Goal: Use online tool/utility: Utilize a website feature to perform a specific function

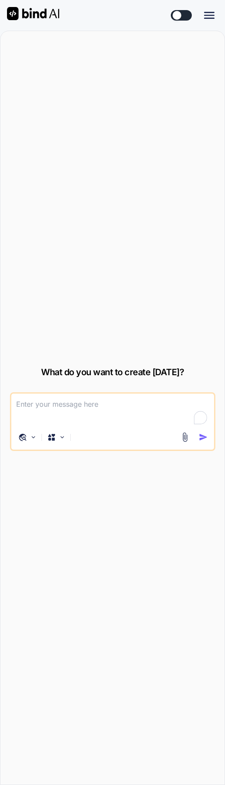
type textarea "x"
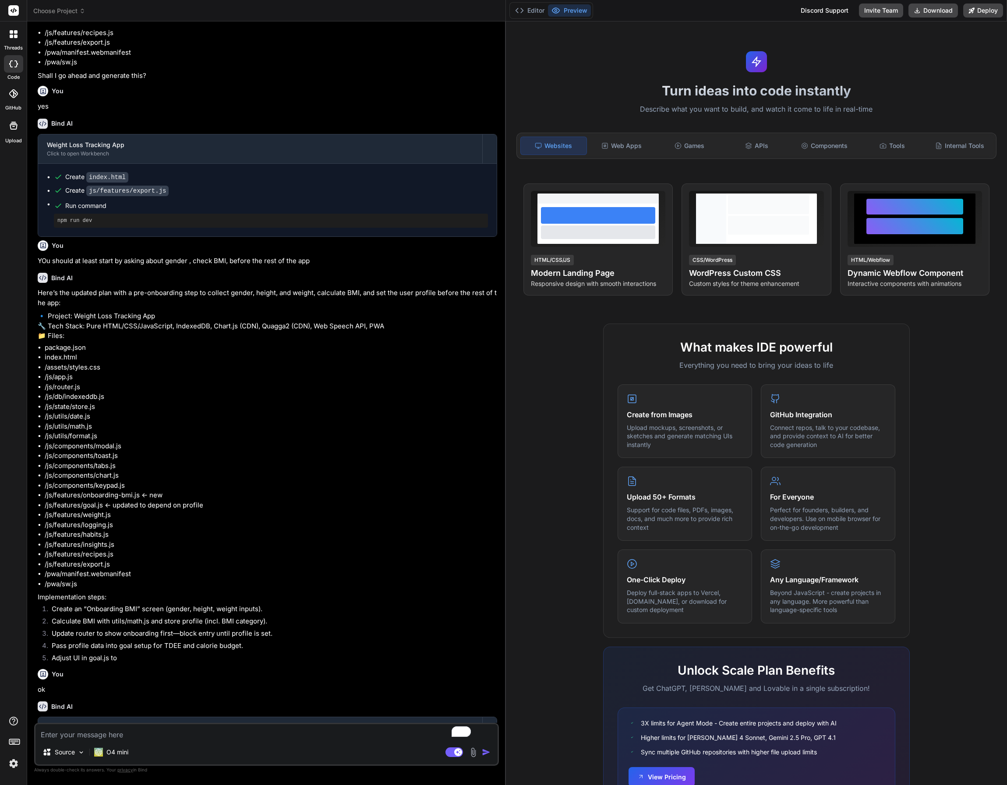
scroll to position [571, 0]
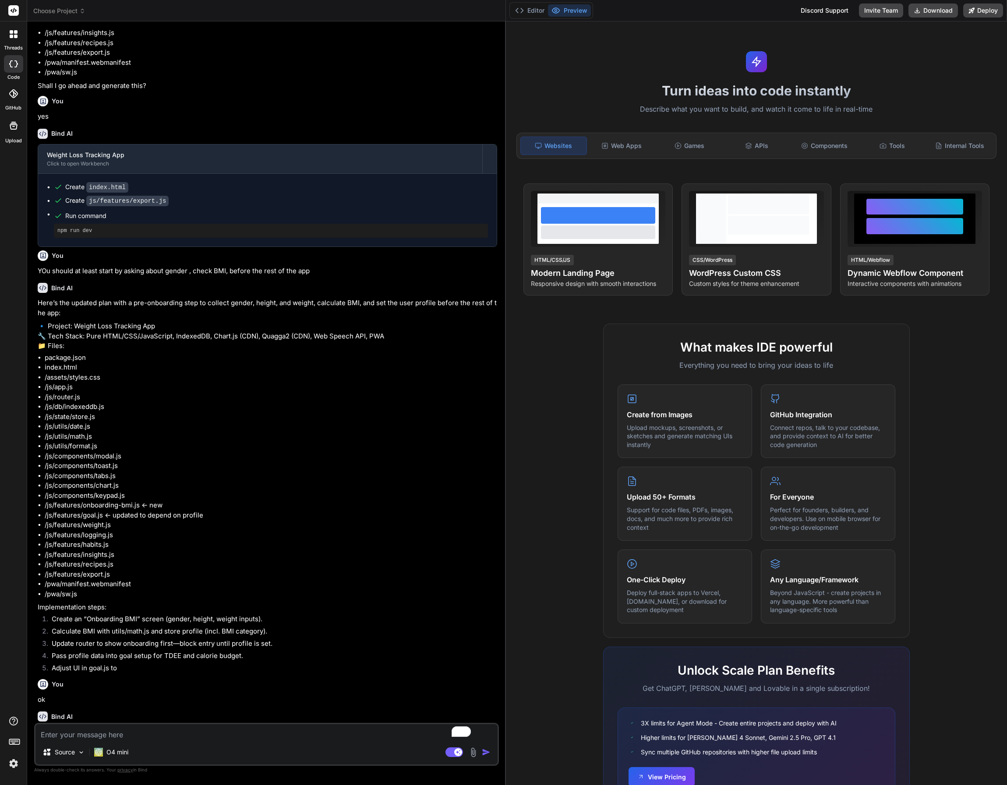
drag, startPoint x: 349, startPoint y: 116, endPoint x: 493, endPoint y: 136, distance: 144.5
click at [493, 136] on div "Bind AI Web Search Created with Pixso. Code Generator You Bind AI Here’s the hi…" at bounding box center [266, 403] width 479 height 764
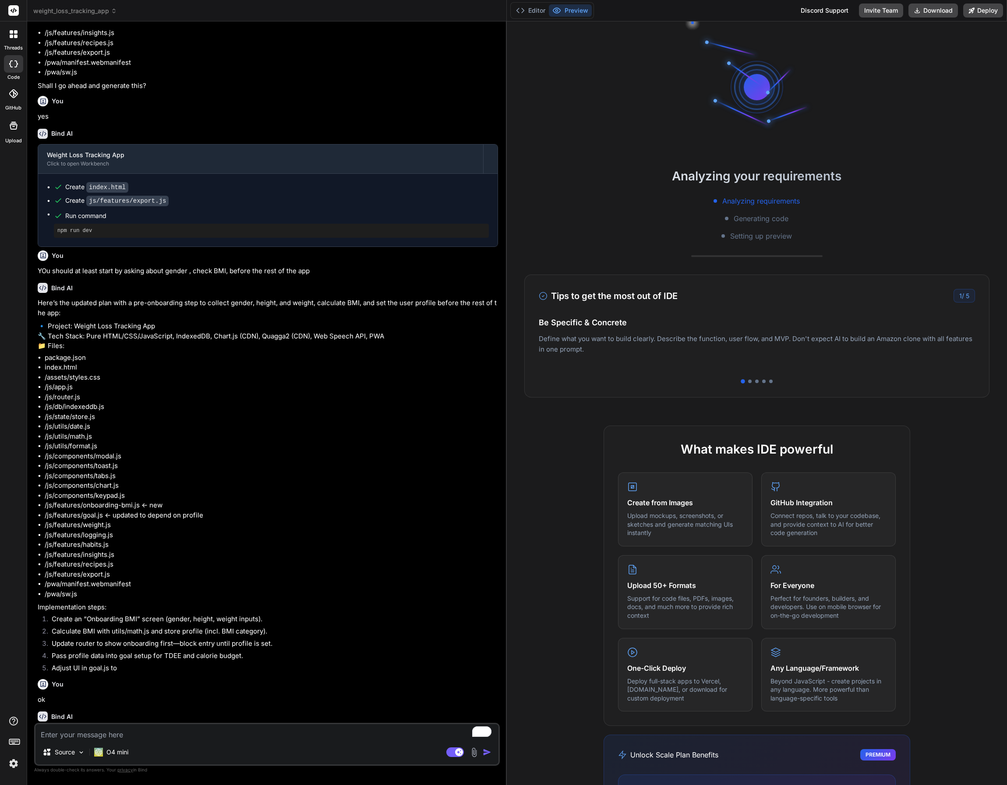
click at [14, 39] on div at bounding box center [13, 34] width 18 height 18
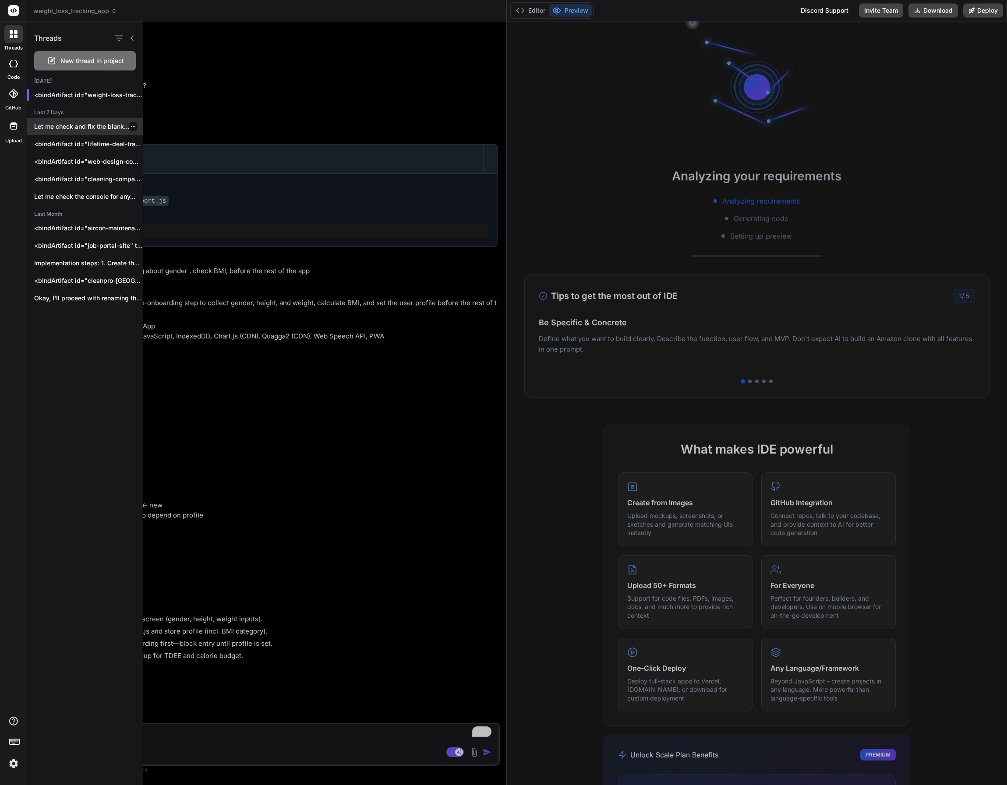
click at [74, 131] on div "Let me check and fix the blank..." at bounding box center [85, 127] width 116 height 18
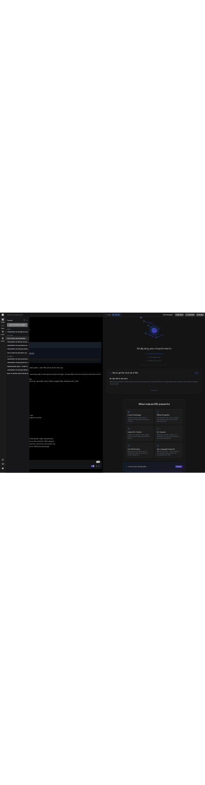
scroll to position [0, 0]
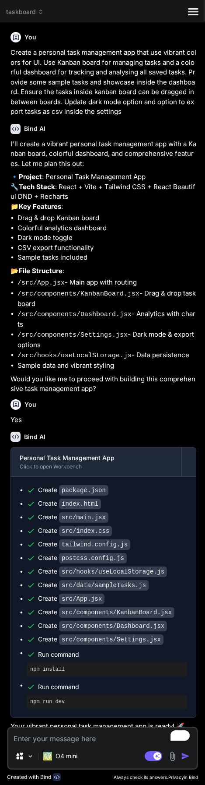
type textarea "x"
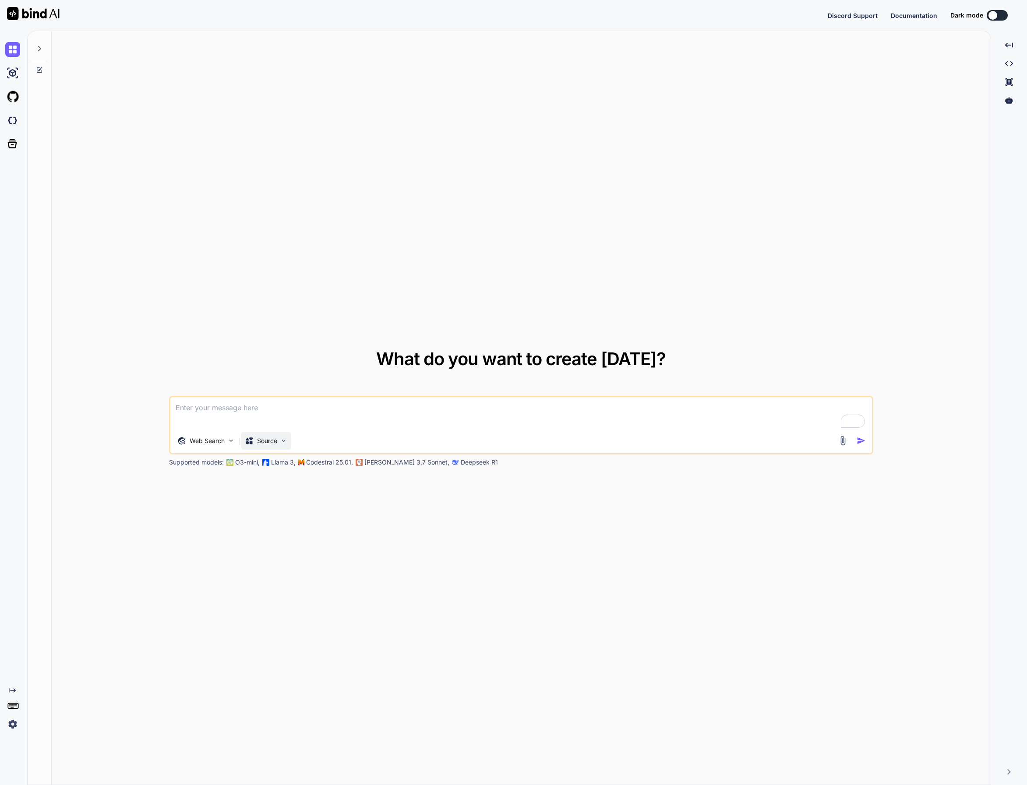
click at [267, 439] on p "Source" at bounding box center [267, 441] width 20 height 9
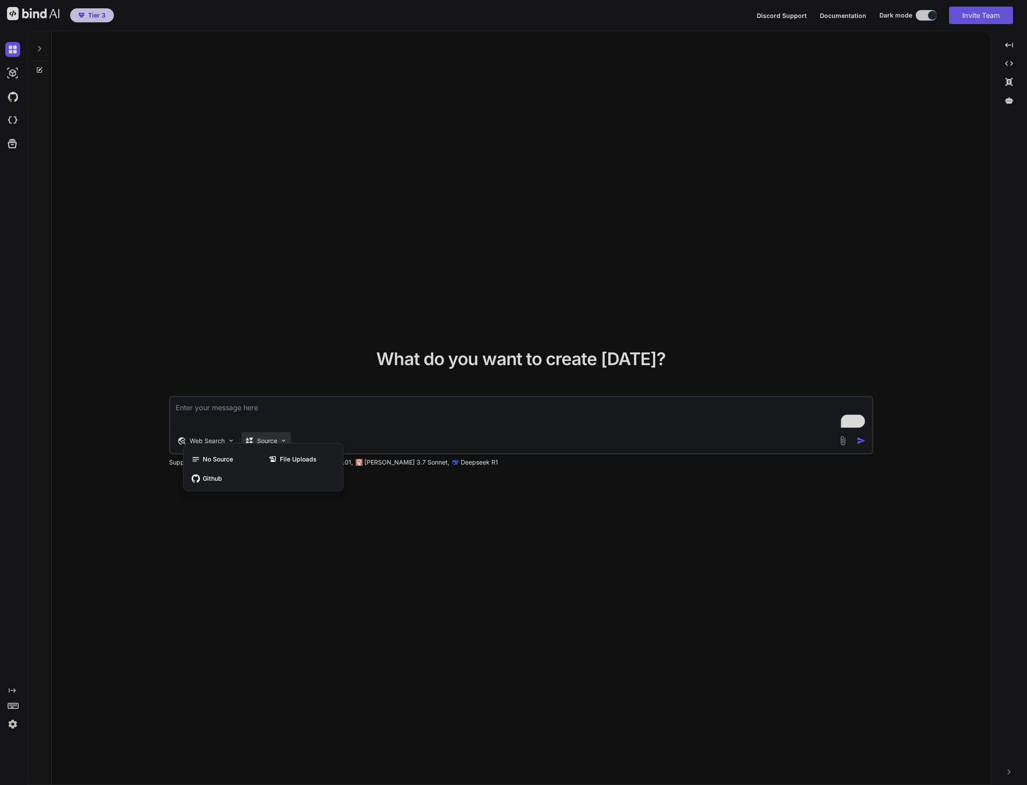
click at [302, 541] on div at bounding box center [513, 392] width 1027 height 785
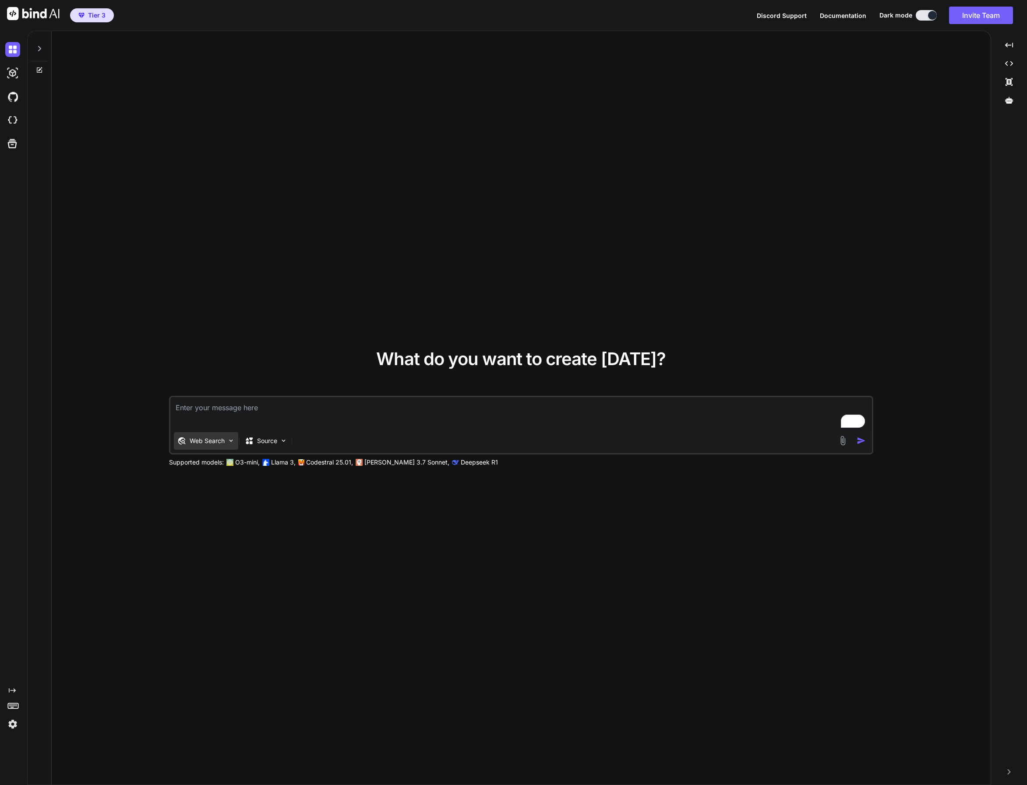
click at [210, 439] on p "Web Search" at bounding box center [207, 441] width 35 height 9
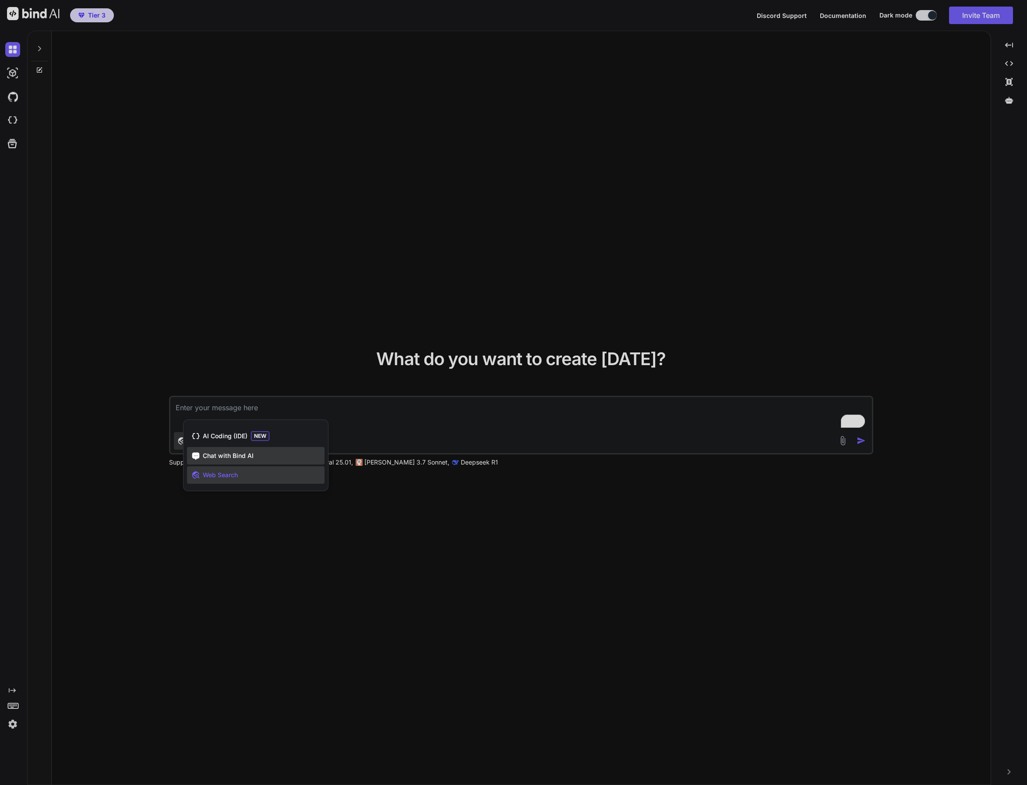
click at [215, 461] on div "Chat with Bind AI" at bounding box center [255, 456] width 137 height 18
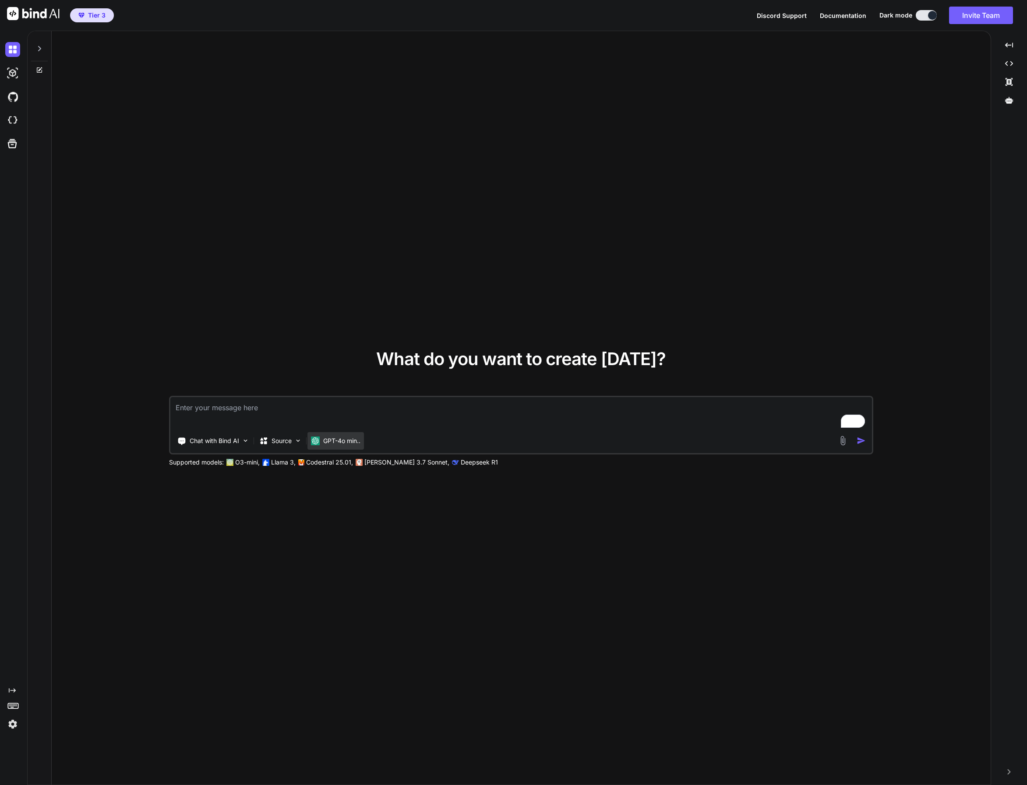
click at [330, 443] on p "GPT-4o min.." at bounding box center [341, 441] width 37 height 9
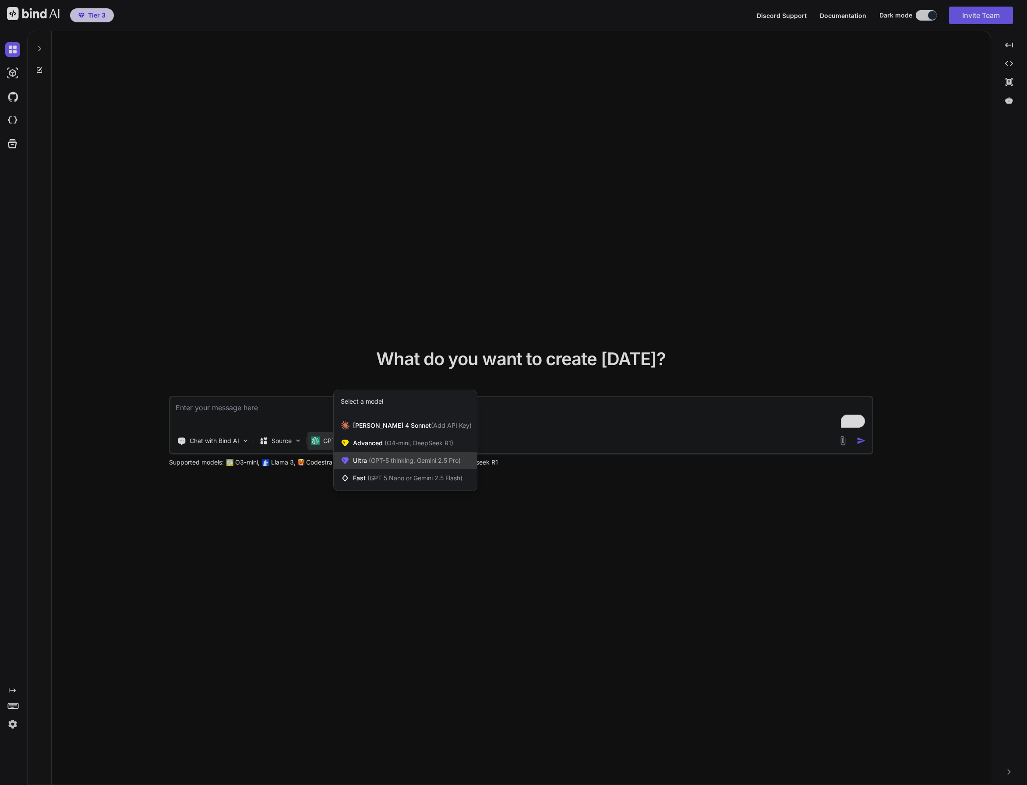
click at [354, 461] on span "Ultra (GPT-5 thinking, Gemini 2.5 Pro)" at bounding box center [407, 460] width 108 height 9
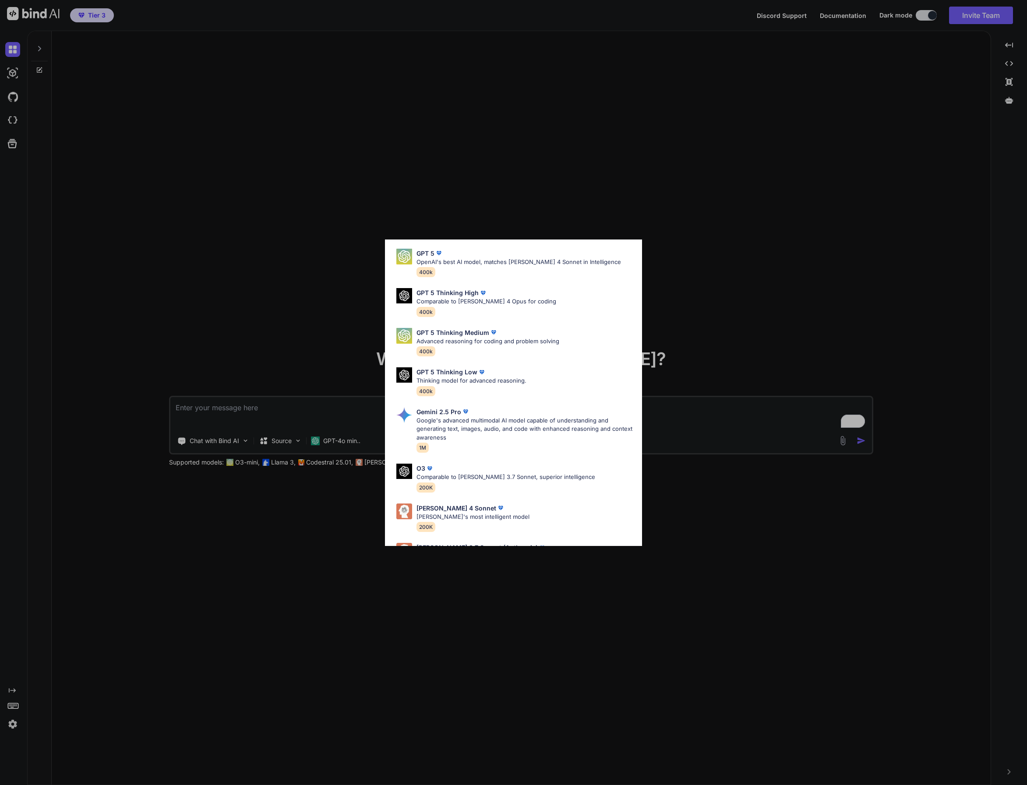
scroll to position [63, 0]
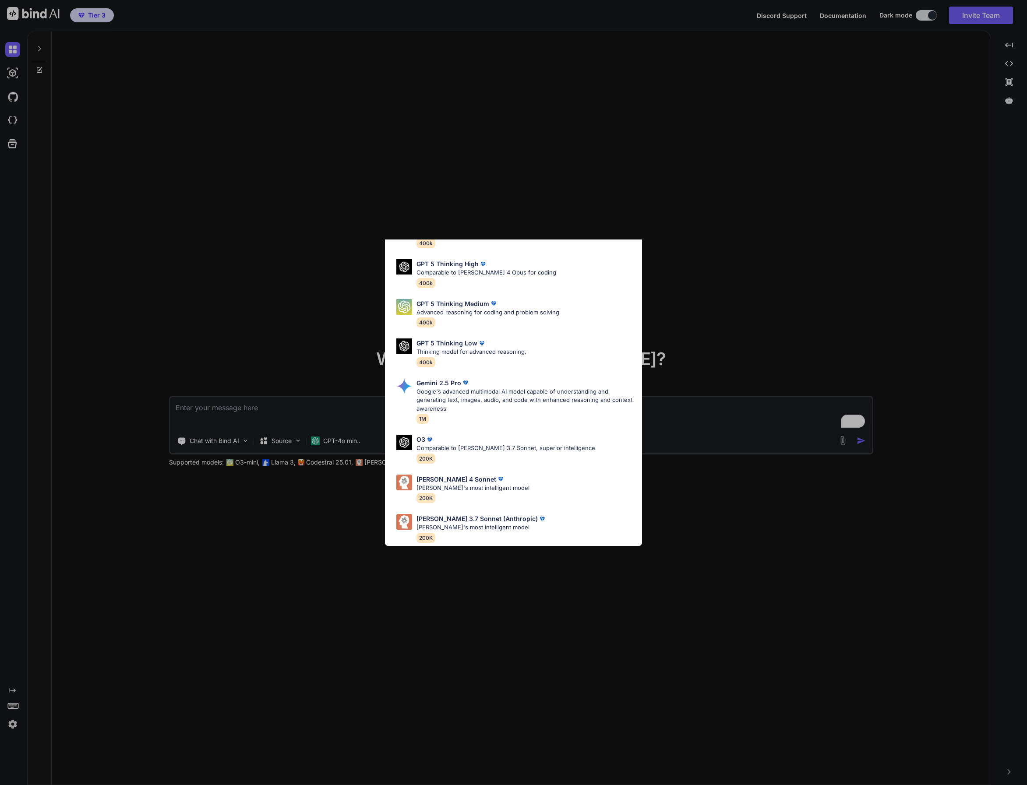
click at [461, 486] on div "Claude 4 Sonnet Claude's most intelligent model 200K" at bounding box center [472, 489] width 113 height 28
type textarea "x"
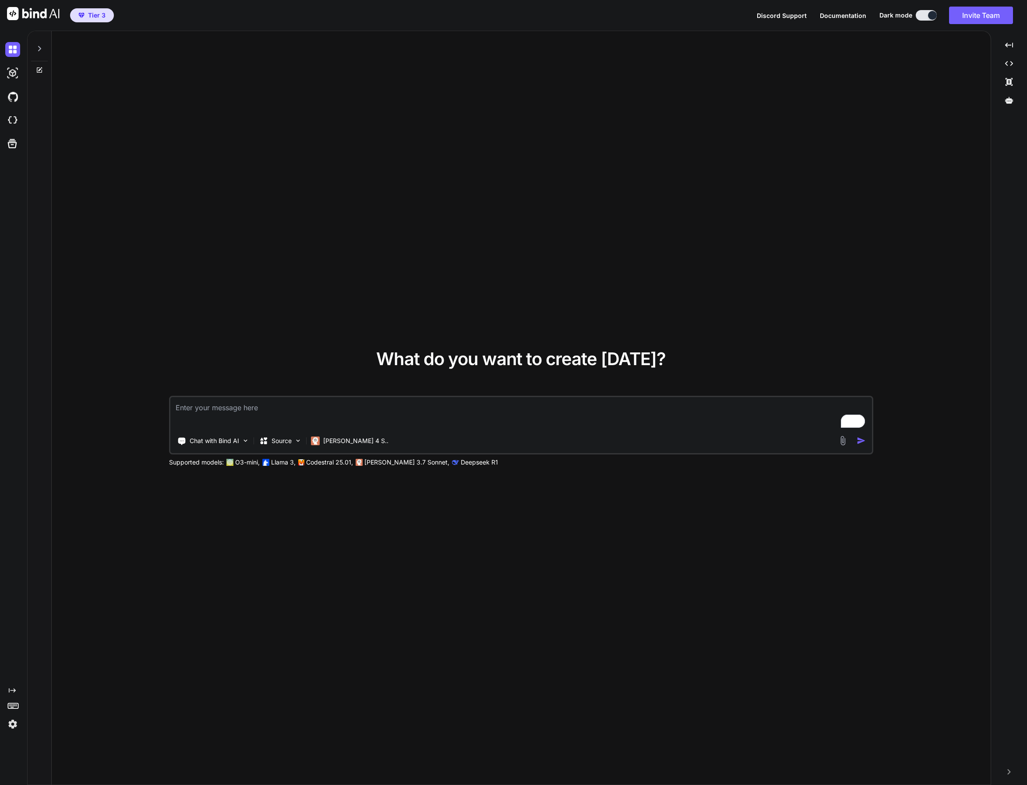
click at [227, 413] on textarea "To enrich screen reader interactions, please activate Accessibility in Grammarl…" at bounding box center [520, 413] width 701 height 32
type textarea "h"
type textarea "x"
type textarea "hi"
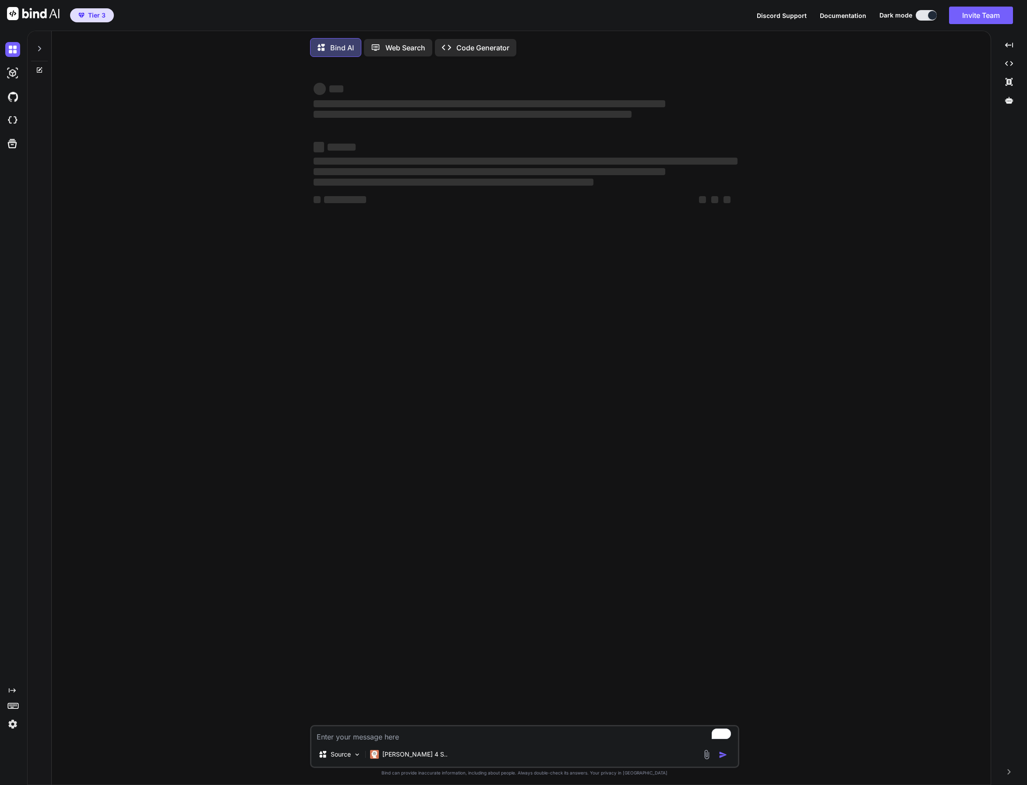
scroll to position [4, 0]
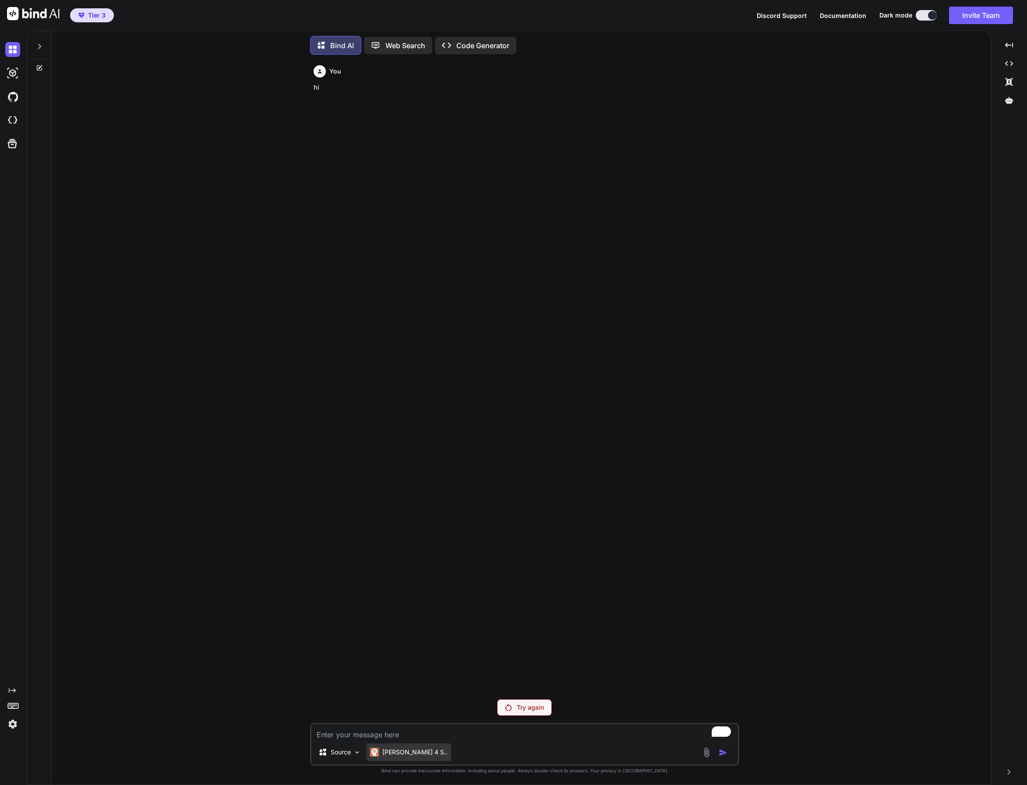
click at [391, 751] on p "Claude 4 S.." at bounding box center [414, 752] width 65 height 9
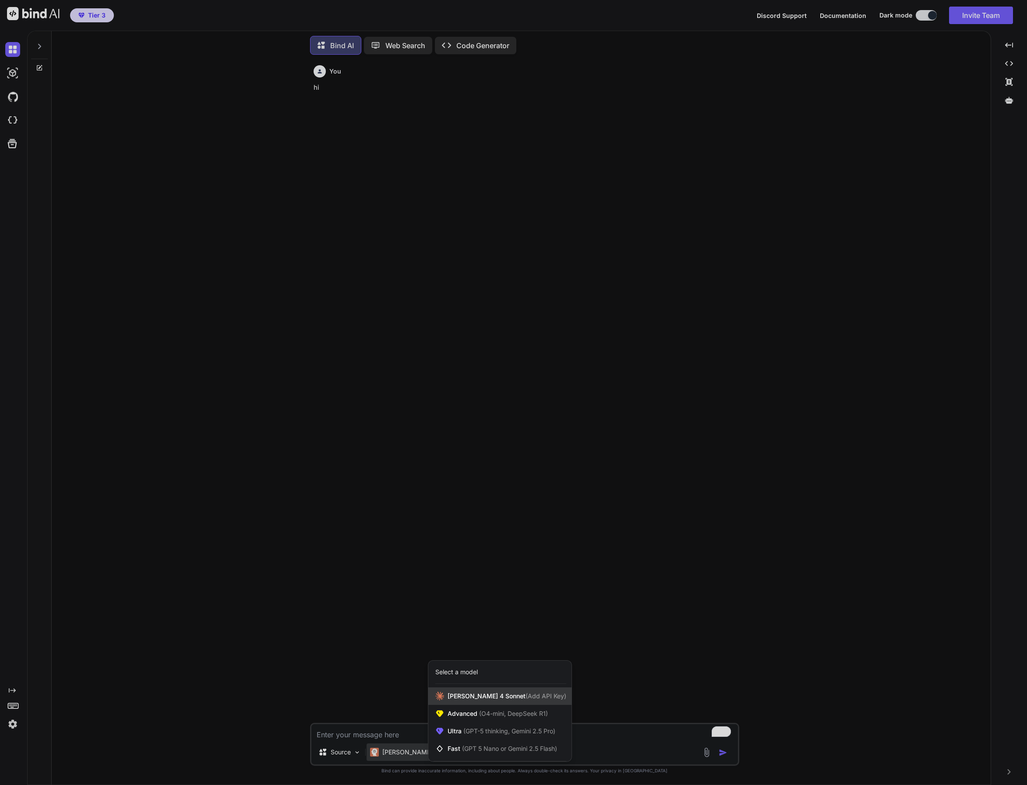
click at [525, 699] on span "(Add API Key)" at bounding box center [545, 695] width 41 height 7
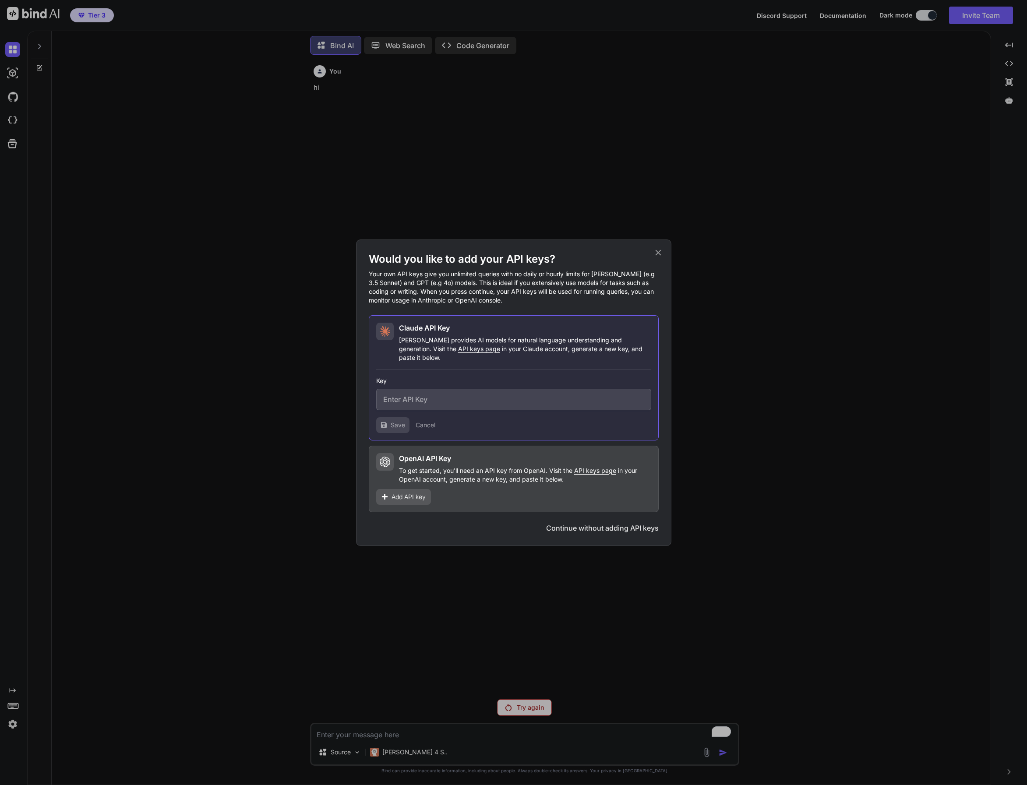
click at [624, 524] on button "Continue without adding API keys" at bounding box center [602, 528] width 113 height 11
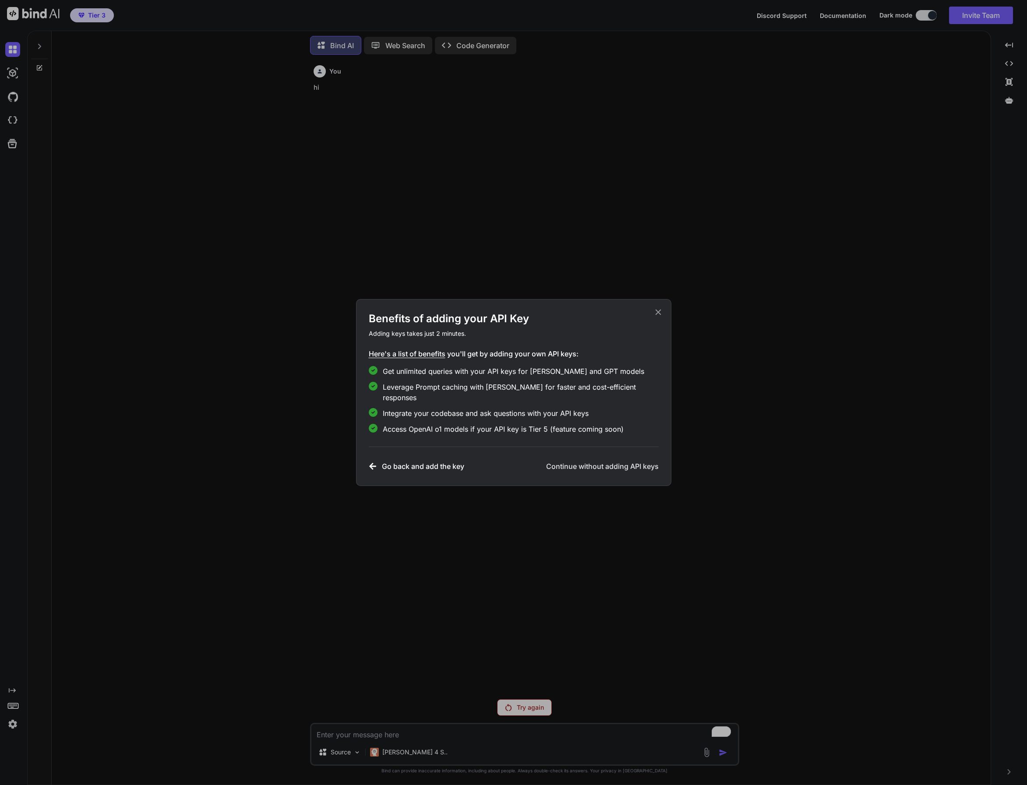
click at [609, 462] on h3 "Continue without adding API keys" at bounding box center [602, 466] width 113 height 11
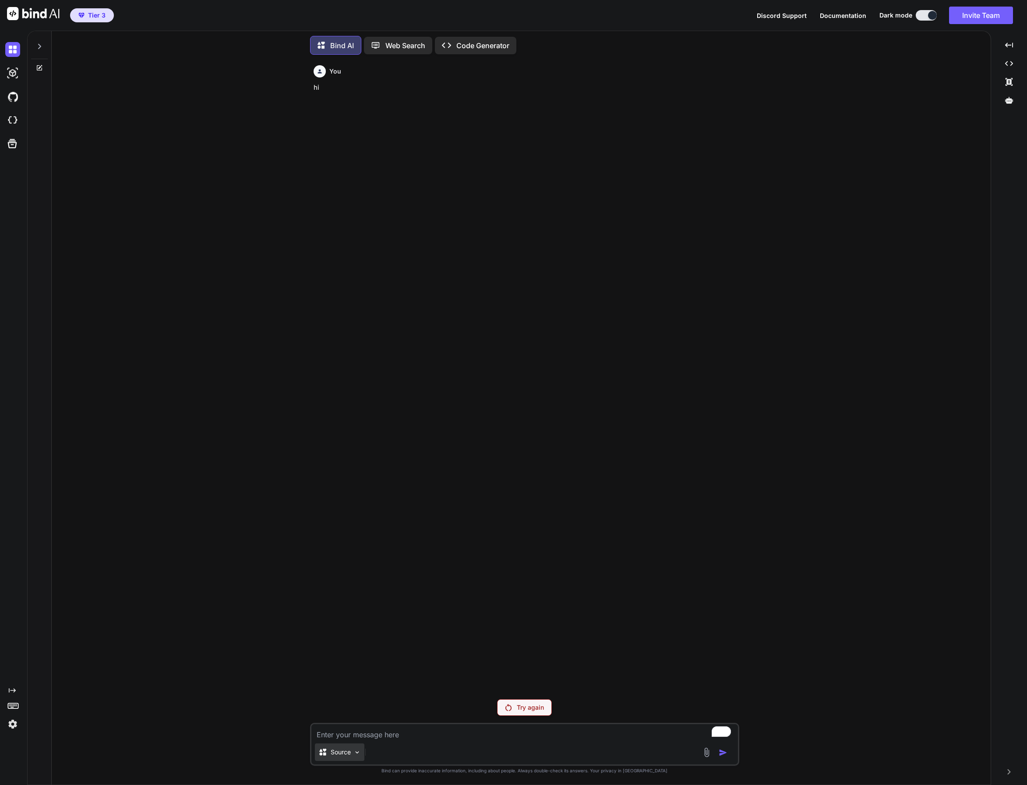
click at [353, 756] on div "Source" at bounding box center [339, 752] width 49 height 18
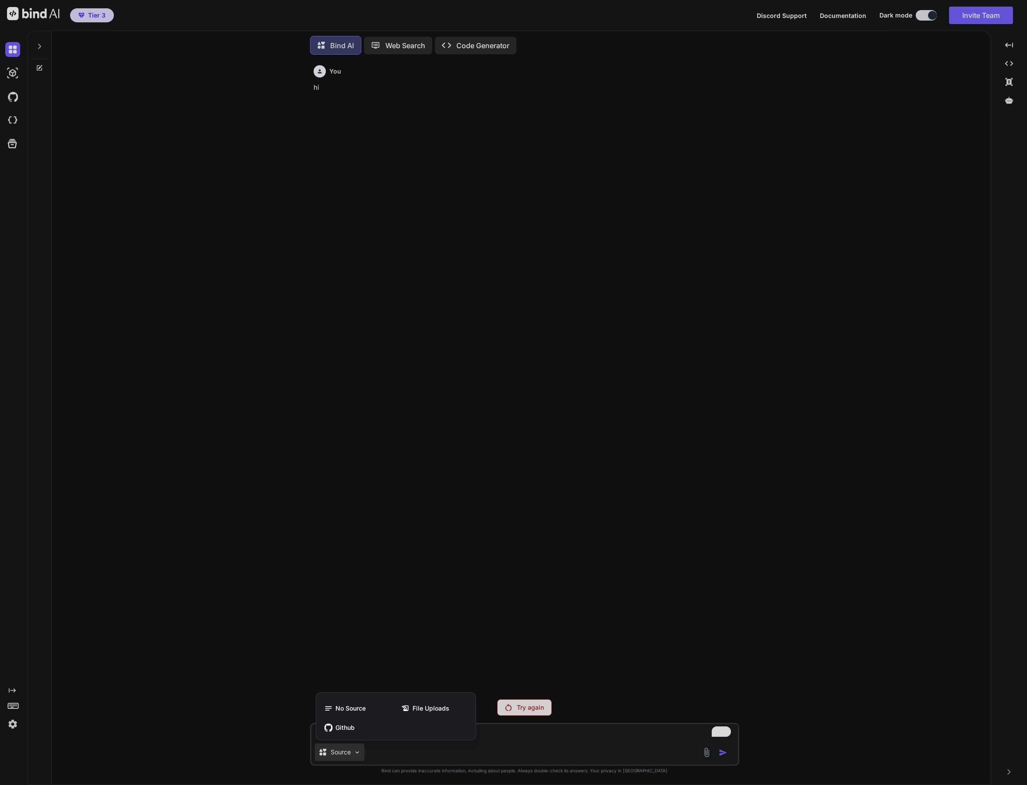
click at [510, 564] on div at bounding box center [513, 392] width 1027 height 785
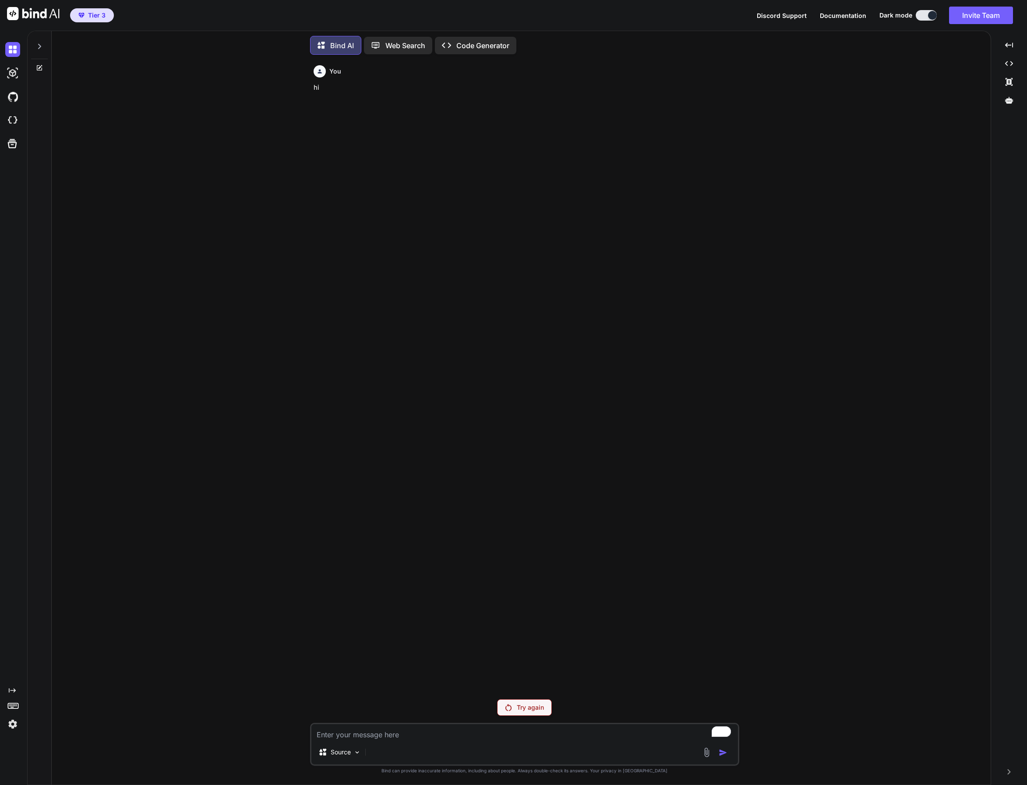
click at [539, 707] on p "Try again" at bounding box center [530, 707] width 27 height 9
click at [399, 738] on textarea "To enrich screen reader interactions, please activate Accessibility in Grammarl…" at bounding box center [524, 732] width 426 height 16
click at [609, 753] on div "Source" at bounding box center [524, 753] width 426 height 21
click at [568, 741] on div "Source" at bounding box center [524, 744] width 429 height 43
click at [417, 46] on p "Web Search" at bounding box center [405, 45] width 40 height 11
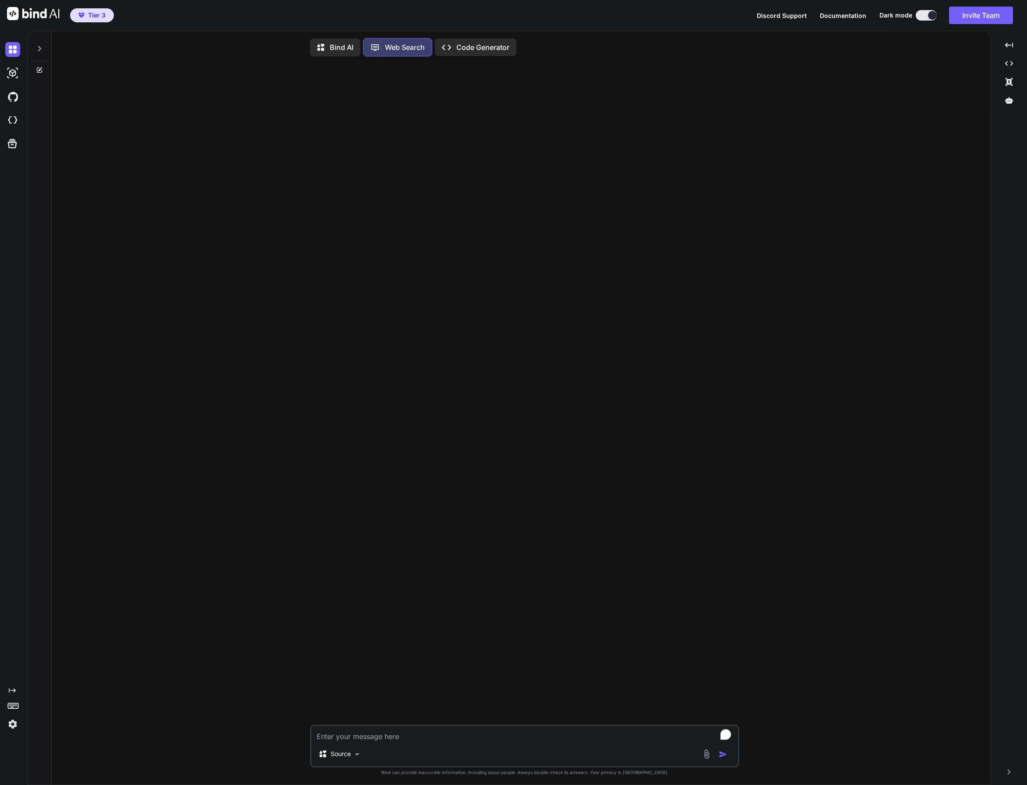
scroll to position [4, 0]
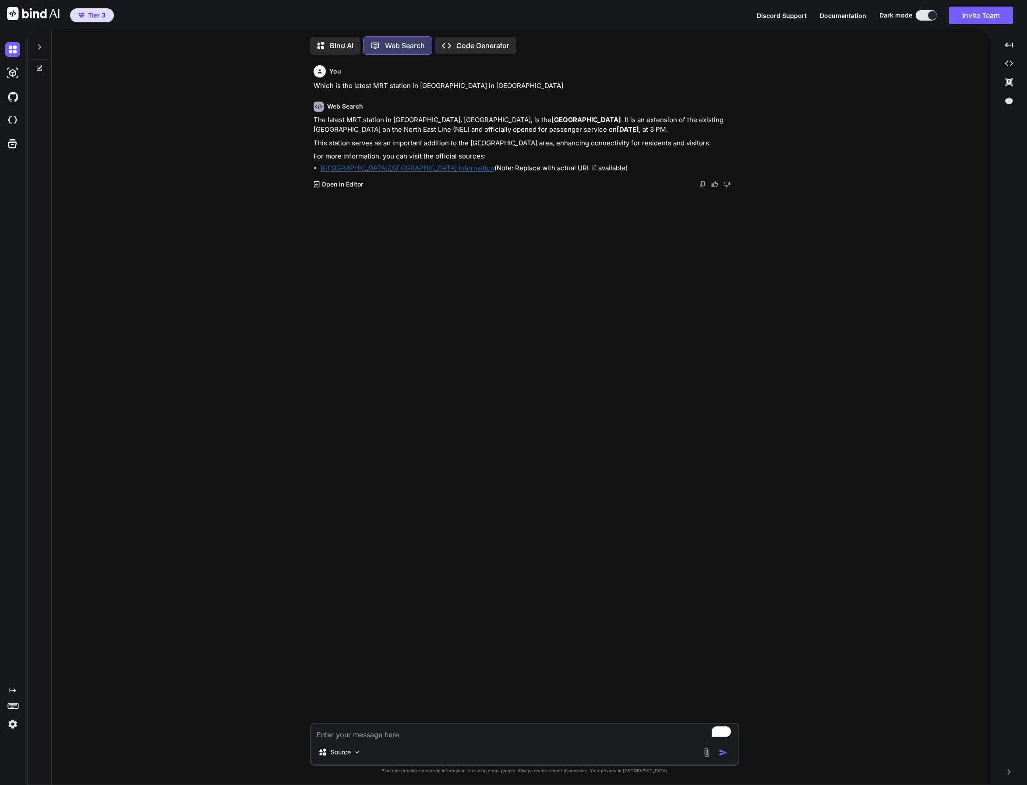
click at [343, 40] on p "Bind AI" at bounding box center [342, 45] width 24 height 11
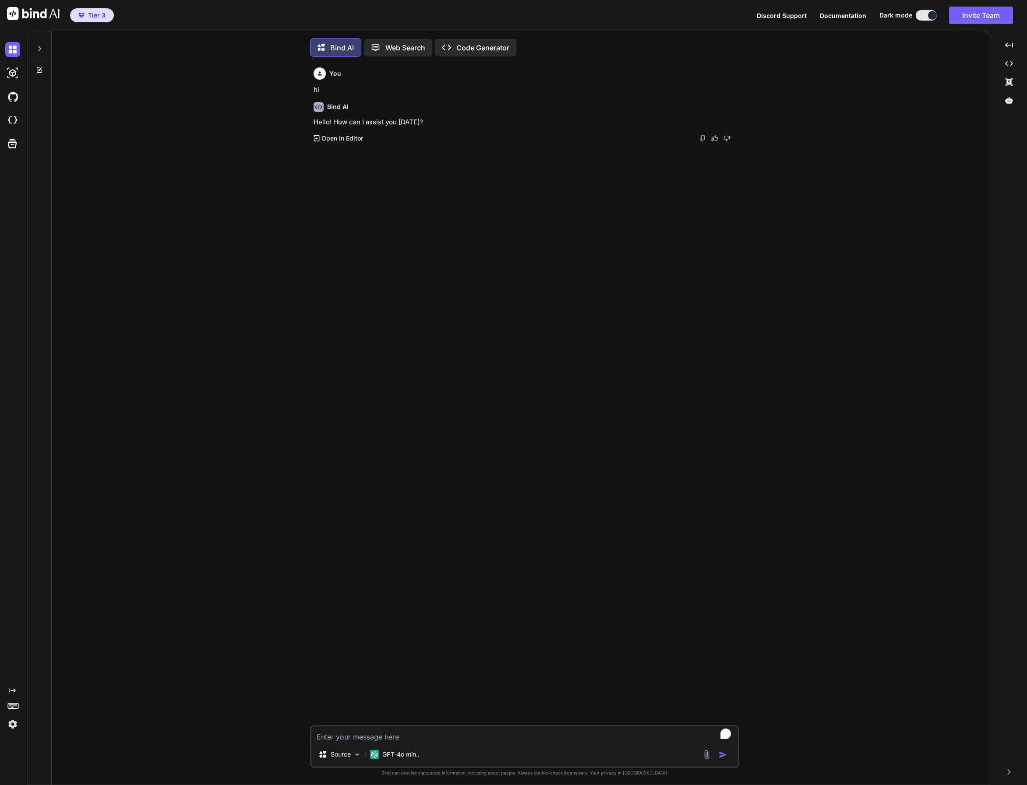
scroll to position [4, 0]
click at [405, 754] on p "GPT-4o min.." at bounding box center [400, 752] width 37 height 9
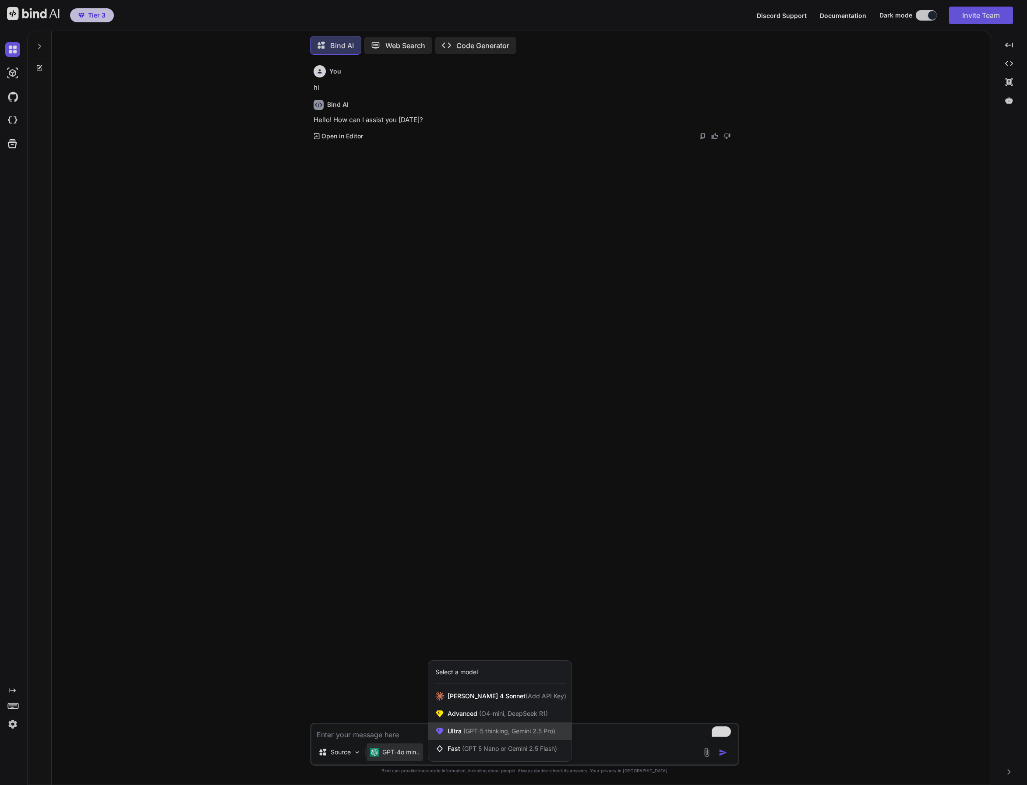
click at [482, 732] on span "(GPT-5 thinking, Gemini 2.5 Pro)" at bounding box center [508, 730] width 94 height 7
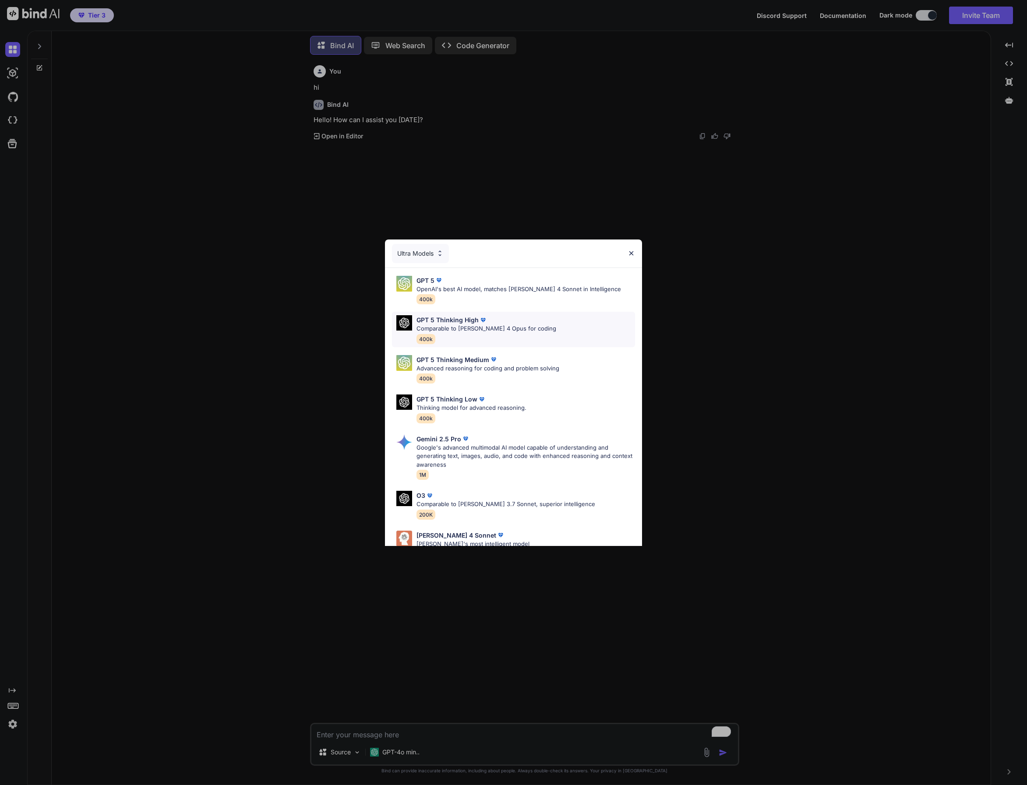
click at [498, 323] on div "GPT 5 Thinking High" at bounding box center [486, 319] width 140 height 9
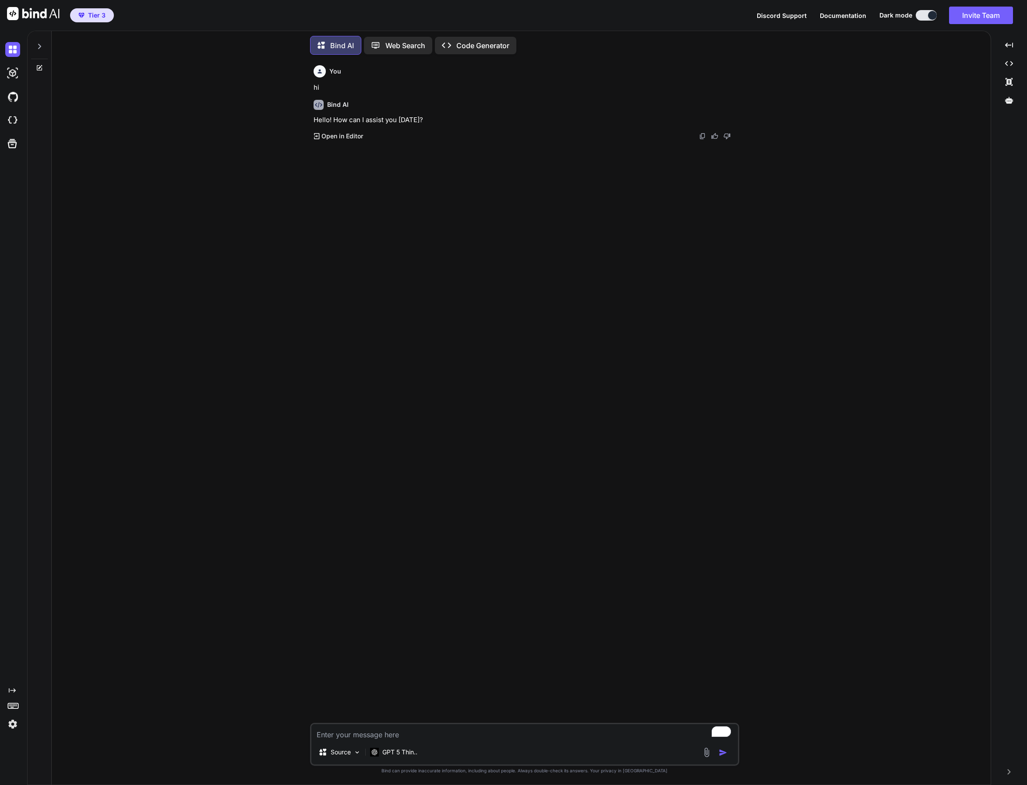
click at [402, 736] on textarea "To enrich screen reader interactions, please activate Accessibility in Grammarl…" at bounding box center [524, 732] width 426 height 16
type textarea "x"
type textarea "h"
type textarea "x"
type textarea "hi"
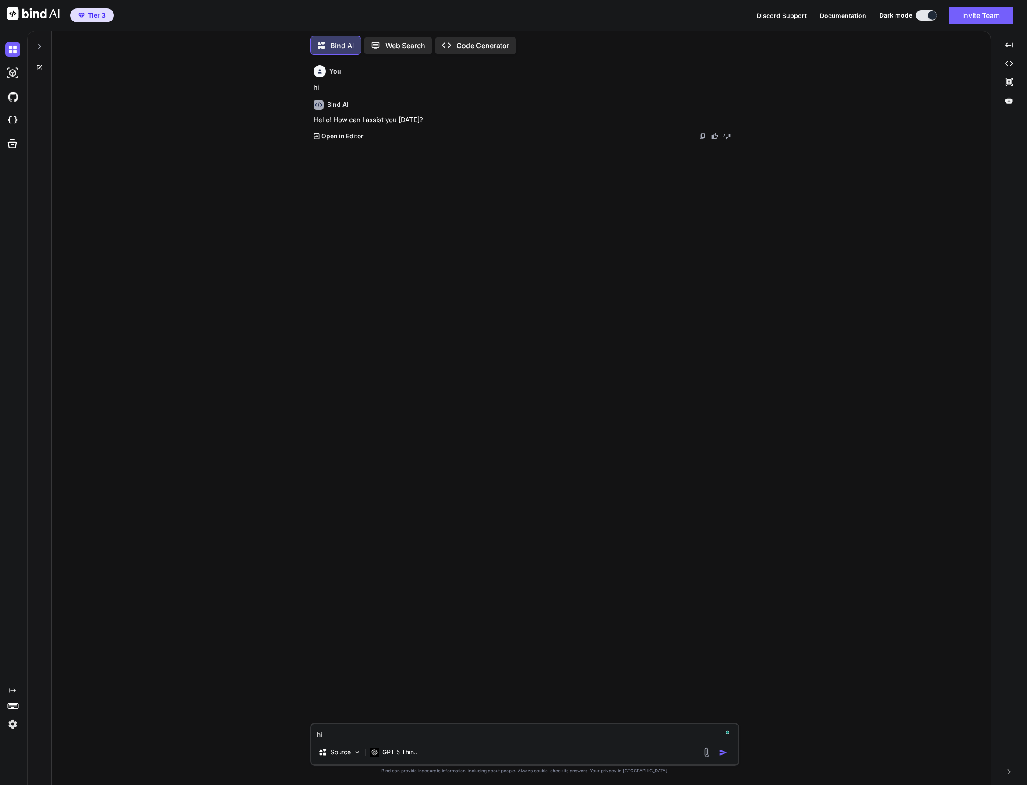
type textarea "x"
click at [387, 749] on p "GPT 5 Thin.." at bounding box center [399, 752] width 35 height 9
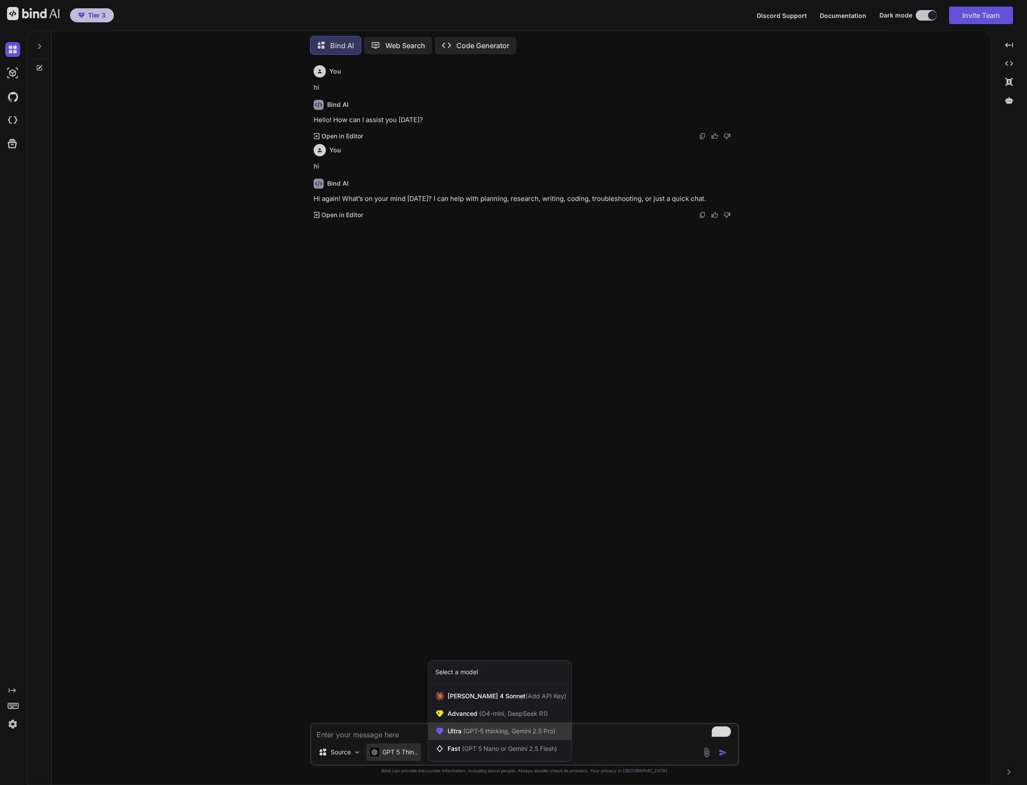
click at [449, 727] on span "Ultra (GPT-5 thinking, Gemini 2.5 Pro)" at bounding box center [501, 731] width 108 height 9
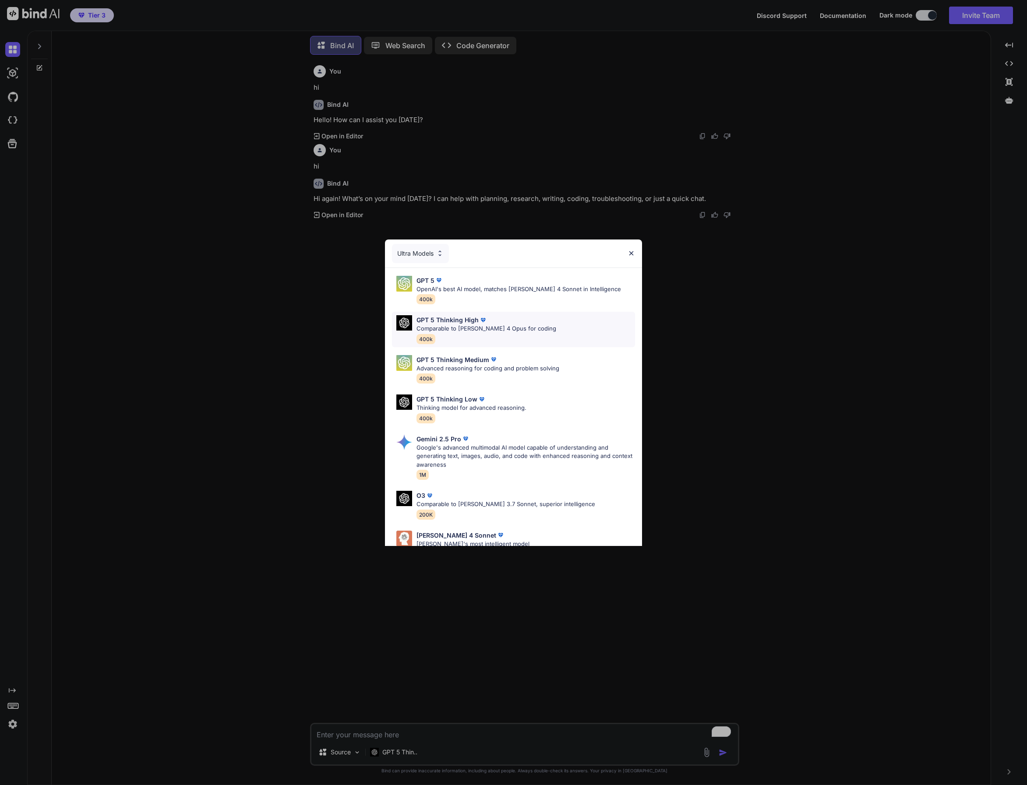
click at [504, 331] on p "Comparable to Claude 4 Opus for coding" at bounding box center [486, 328] width 140 height 9
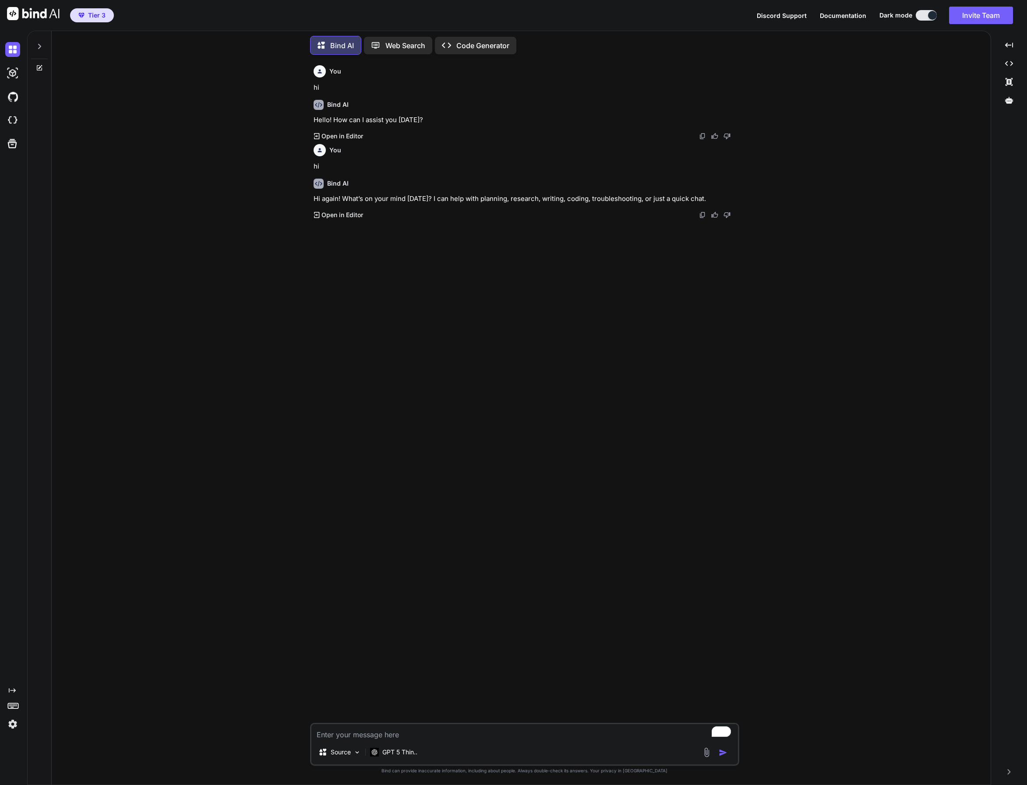
click at [384, 733] on textarea "To enrich screen reader interactions, please activate Accessibility in Grammarl…" at bounding box center [524, 732] width 426 height 16
type textarea "x"
type textarea "h"
type textarea "x"
type textarea "he"
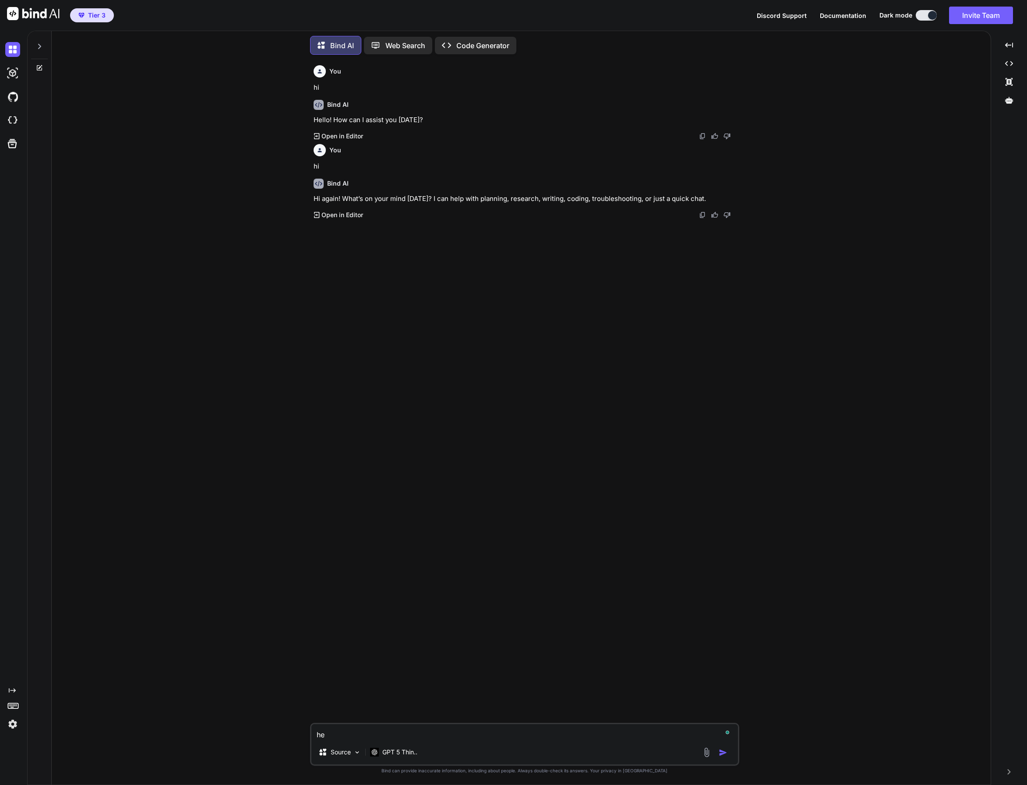
type textarea "x"
type textarea "hel"
type textarea "x"
type textarea "hell"
type textarea "x"
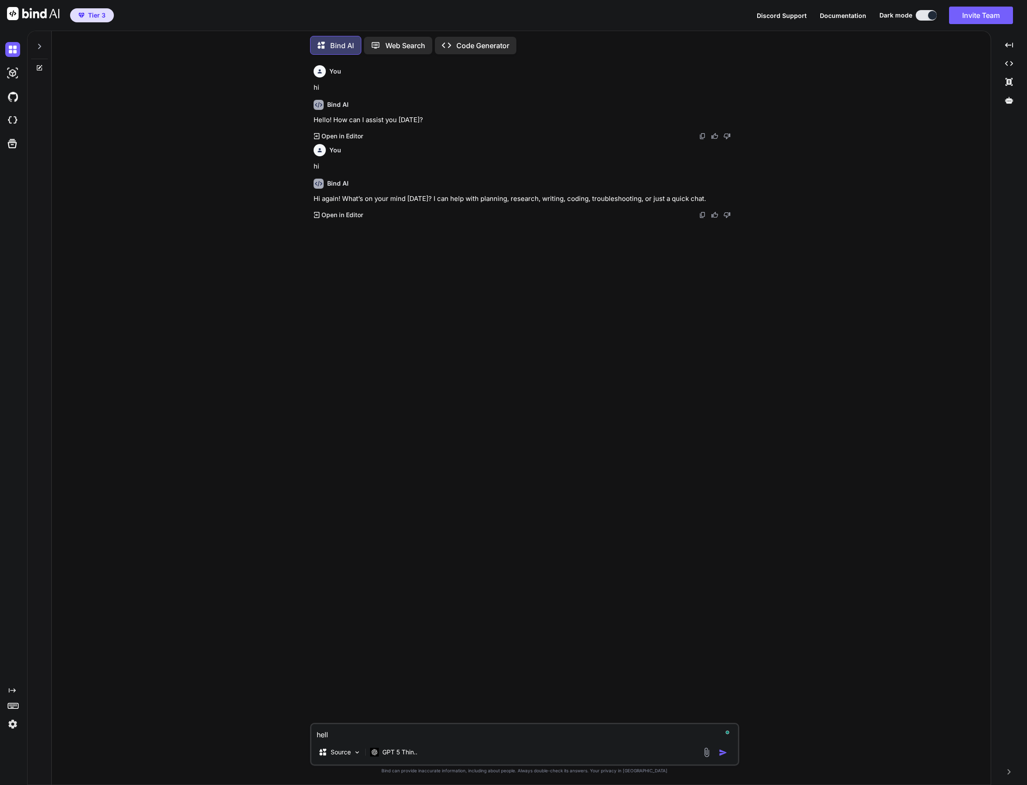
type textarea "hello"
type textarea "x"
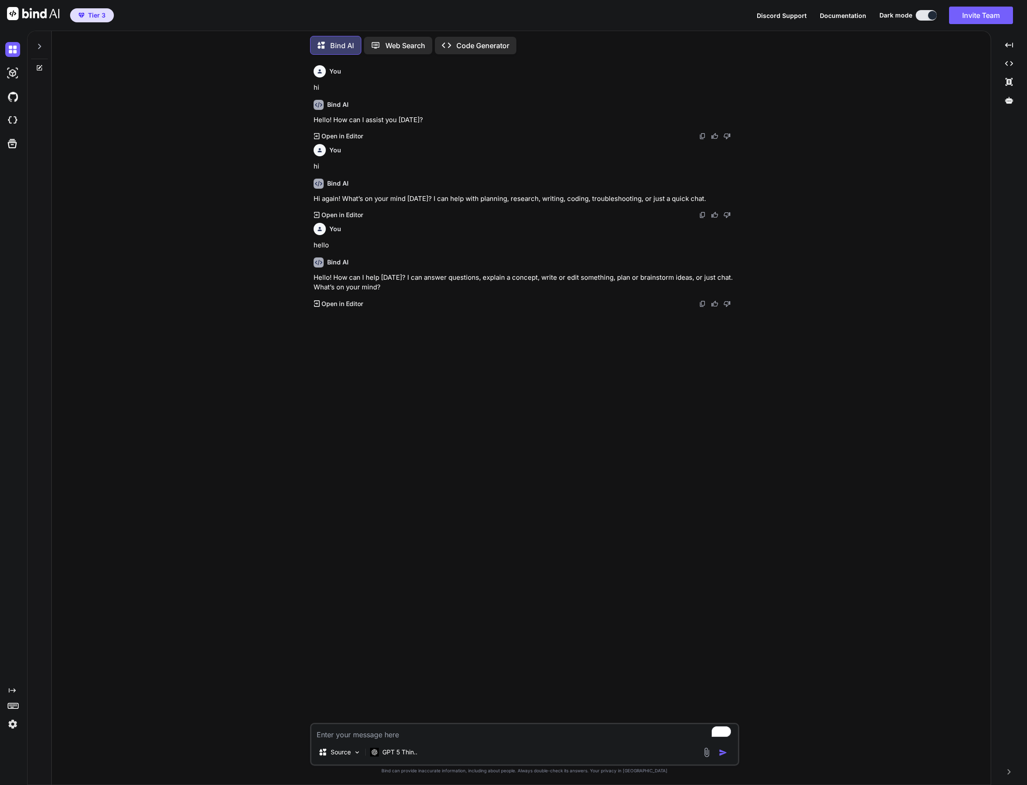
click at [351, 736] on textarea "To enrich screen reader interactions, please activate Accessibility in Grammarl…" at bounding box center [524, 732] width 426 height 16
type textarea "x"
type textarea "N"
type textarea "x"
type textarea "Ne"
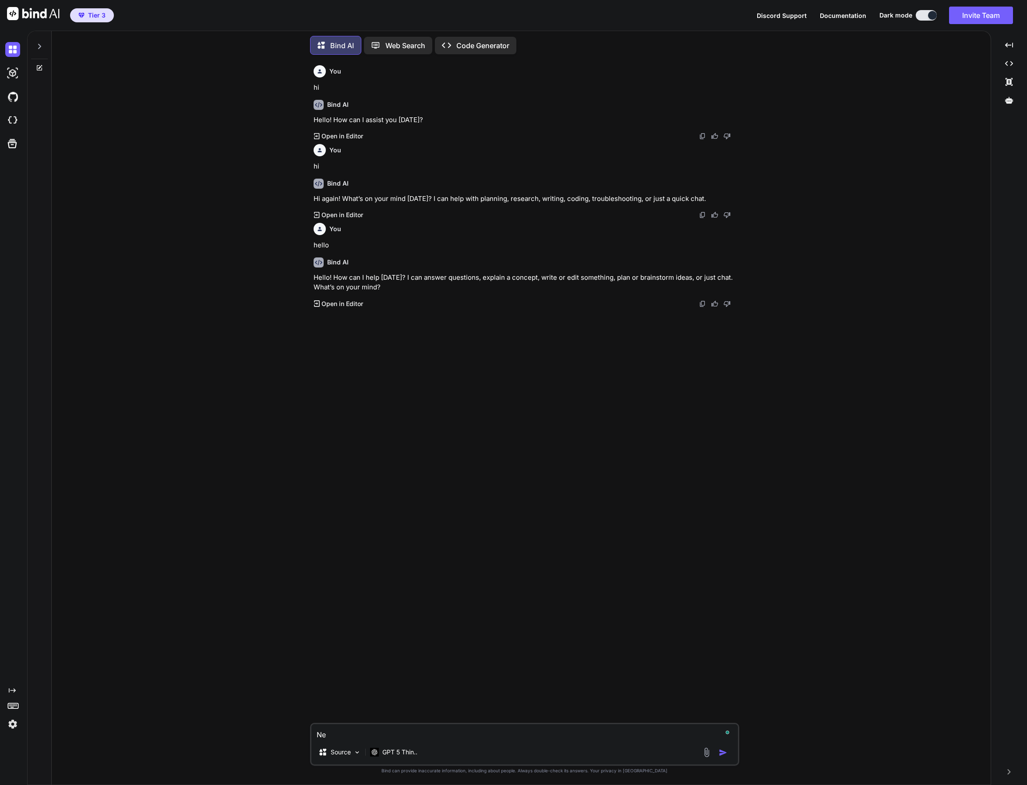
type textarea "x"
type textarea "Nee"
type textarea "x"
type textarea "Need"
type textarea "x"
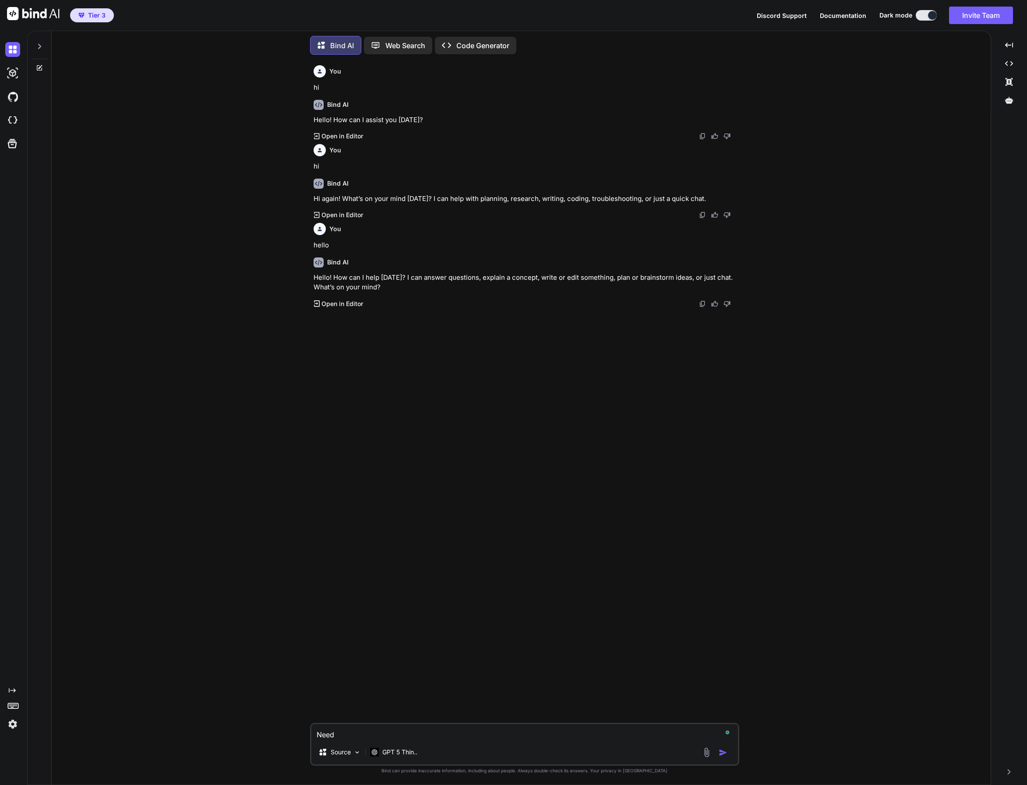
type textarea "Need"
type textarea "x"
type textarea "Need y"
type textarea "x"
type textarea "Need yo"
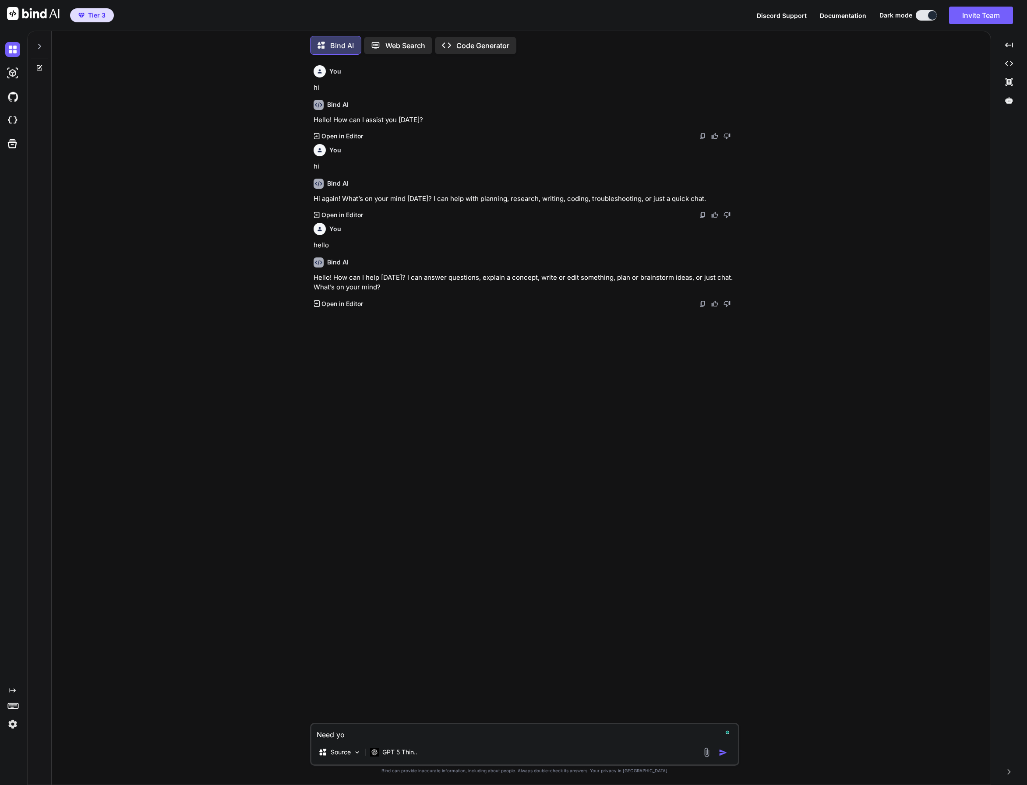
type textarea "x"
type textarea "Need you"
type textarea "x"
type textarea "Need you t"
type textarea "x"
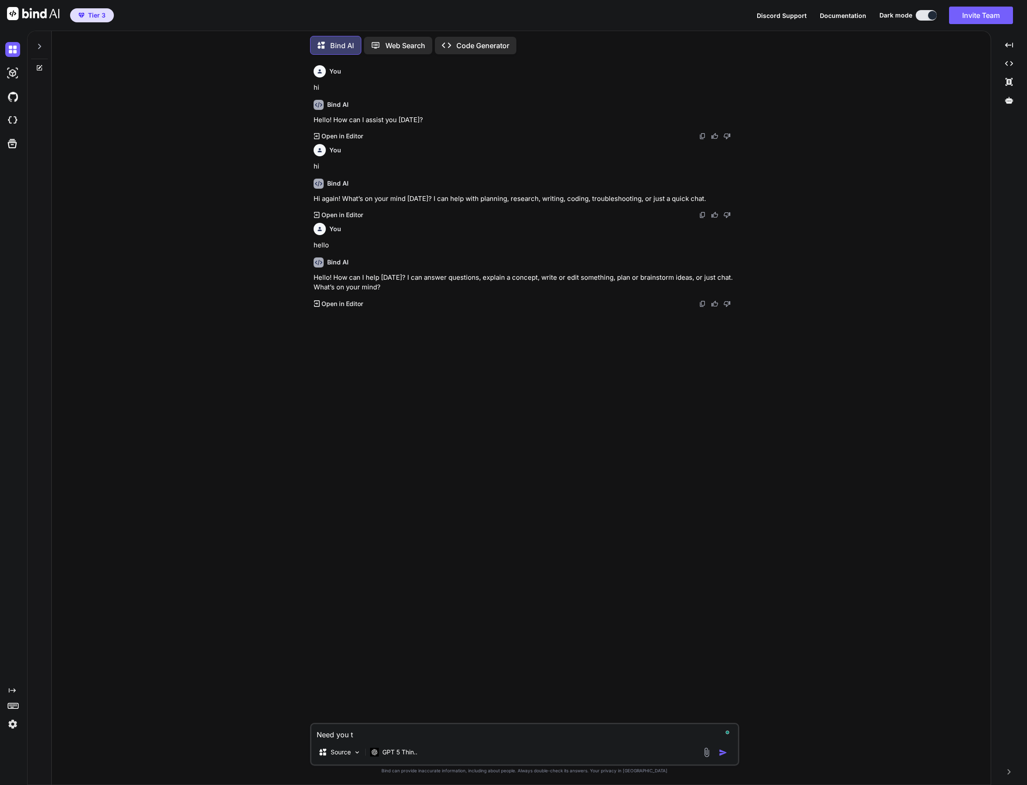
type textarea "Need you to"
type textarea "x"
type textarea "Need you to"
type textarea "x"
type textarea "Need you to b"
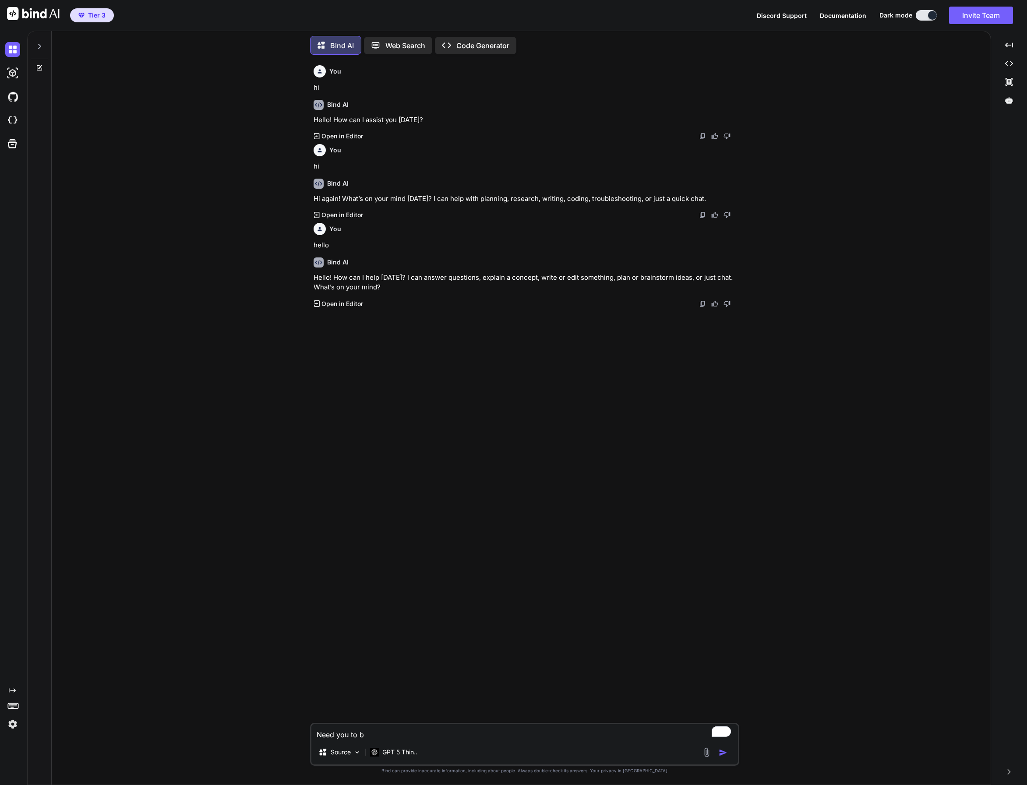
type textarea "x"
type textarea "Need you to bu"
type textarea "x"
type textarea "Need you to bui"
type textarea "x"
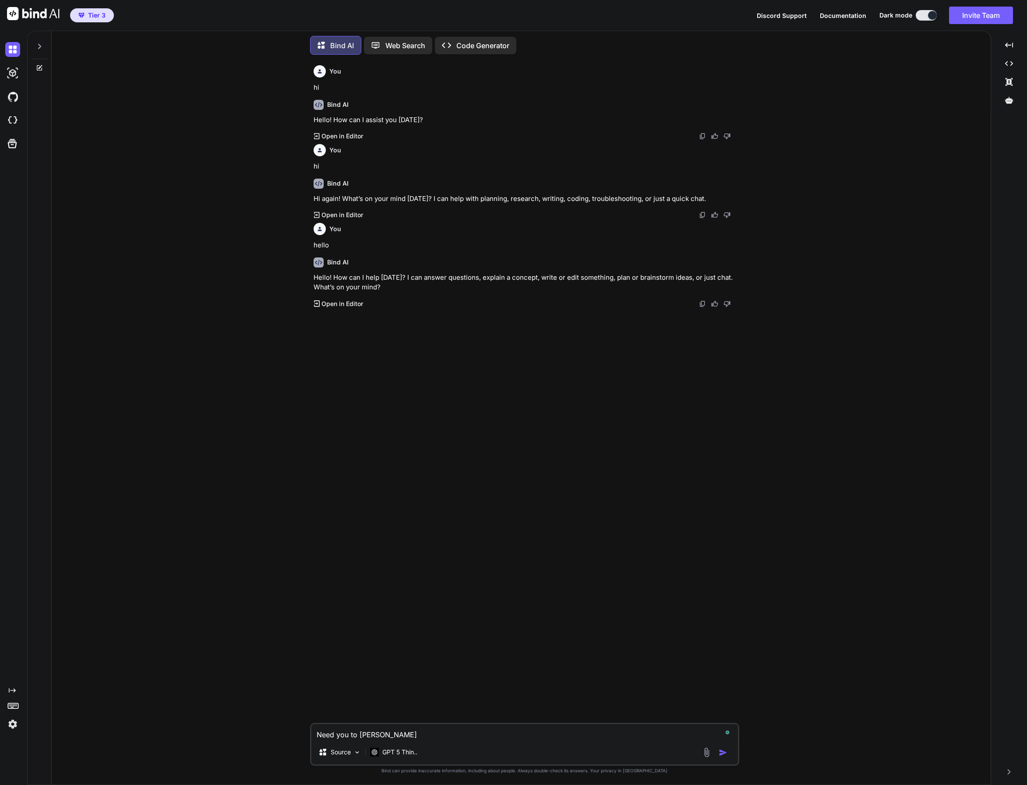
type textarea "Need you to buil"
type textarea "x"
type textarea "Need you to build"
type textarea "x"
type textarea "Need you to build"
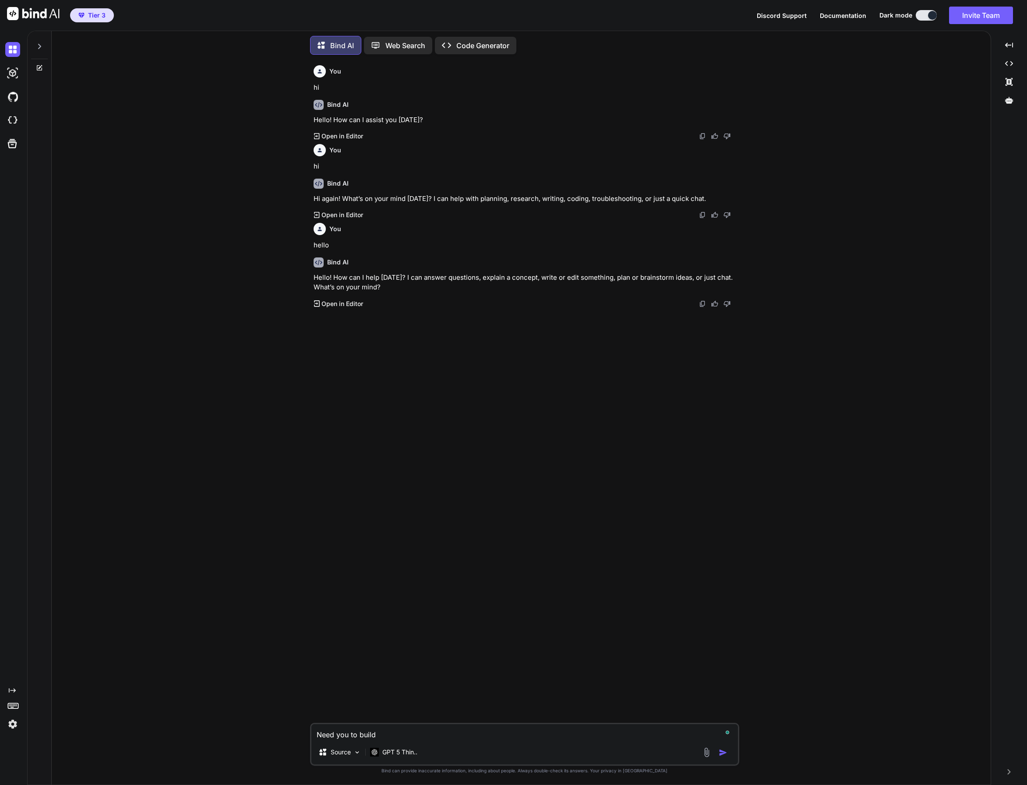
type textarea "x"
type textarea "Need you to build m"
type textarea "x"
type textarea "Need you to build me"
type textarea "x"
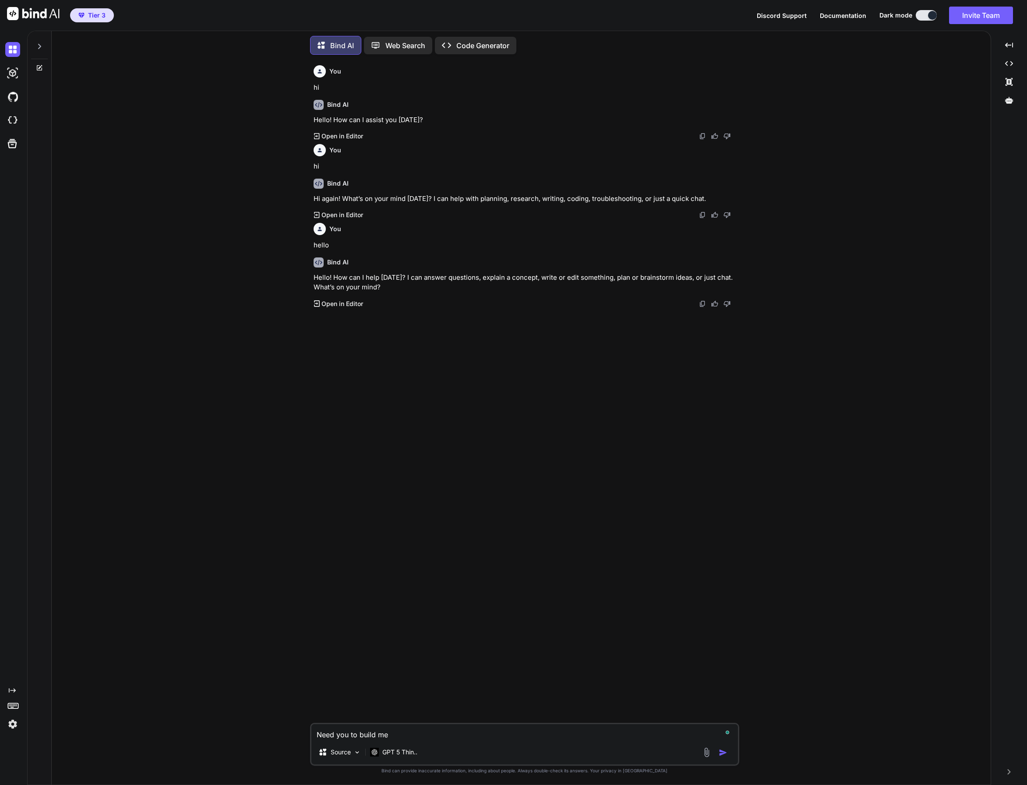
type textarea "Need you to build me"
type textarea "x"
type textarea "Need you to build me a"
type textarea "x"
type textarea "Need you to build me a"
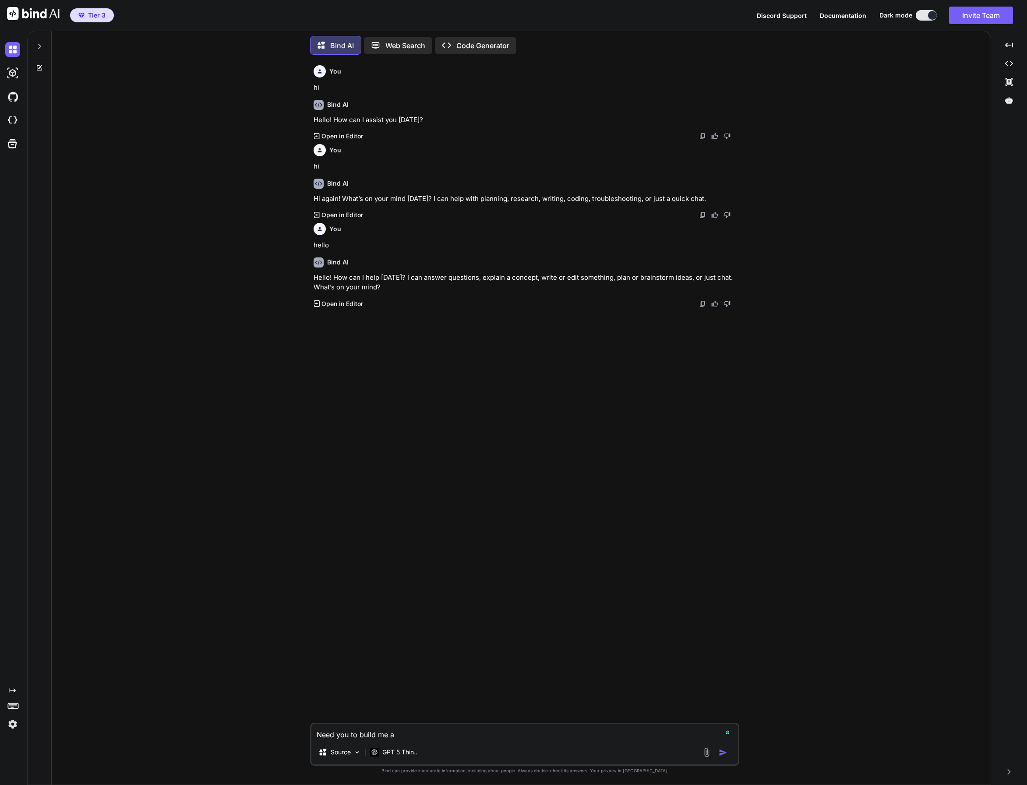
type textarea "x"
type textarea "Need you to build me a w"
type textarea "x"
type textarea "Need you to build me a we"
type textarea "x"
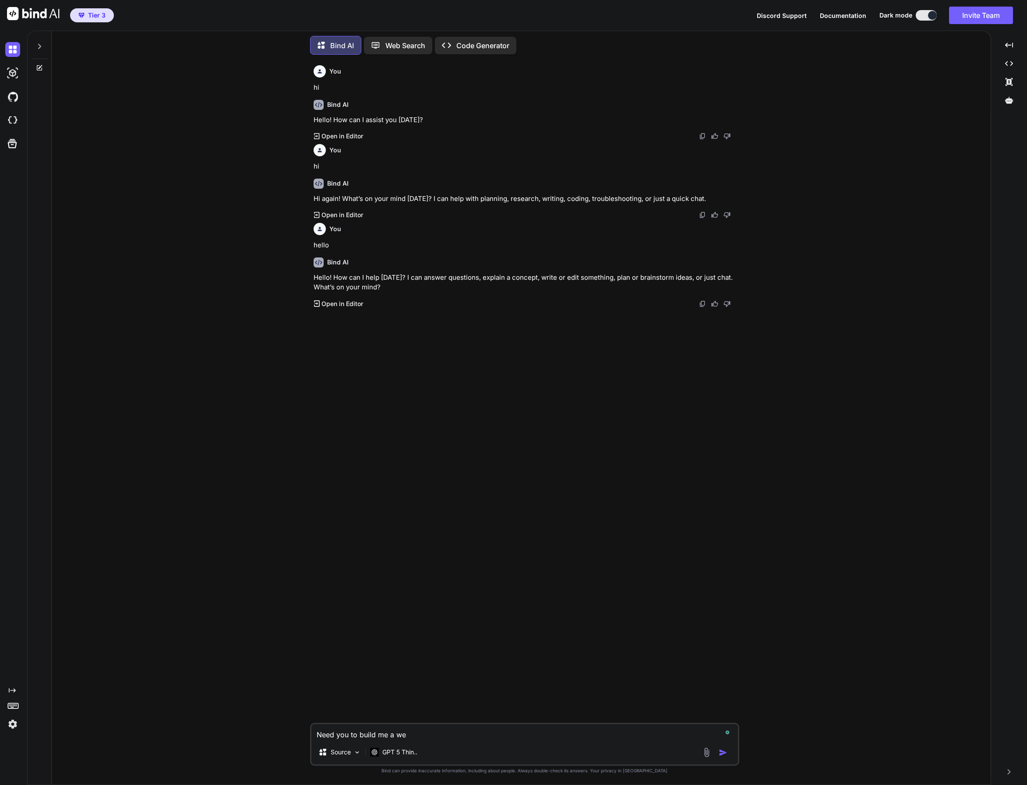
type textarea "Need you to build me a wei"
type textarea "x"
type textarea "Need you to build me a weig"
type textarea "x"
type textarea "Need you to build me a weigh"
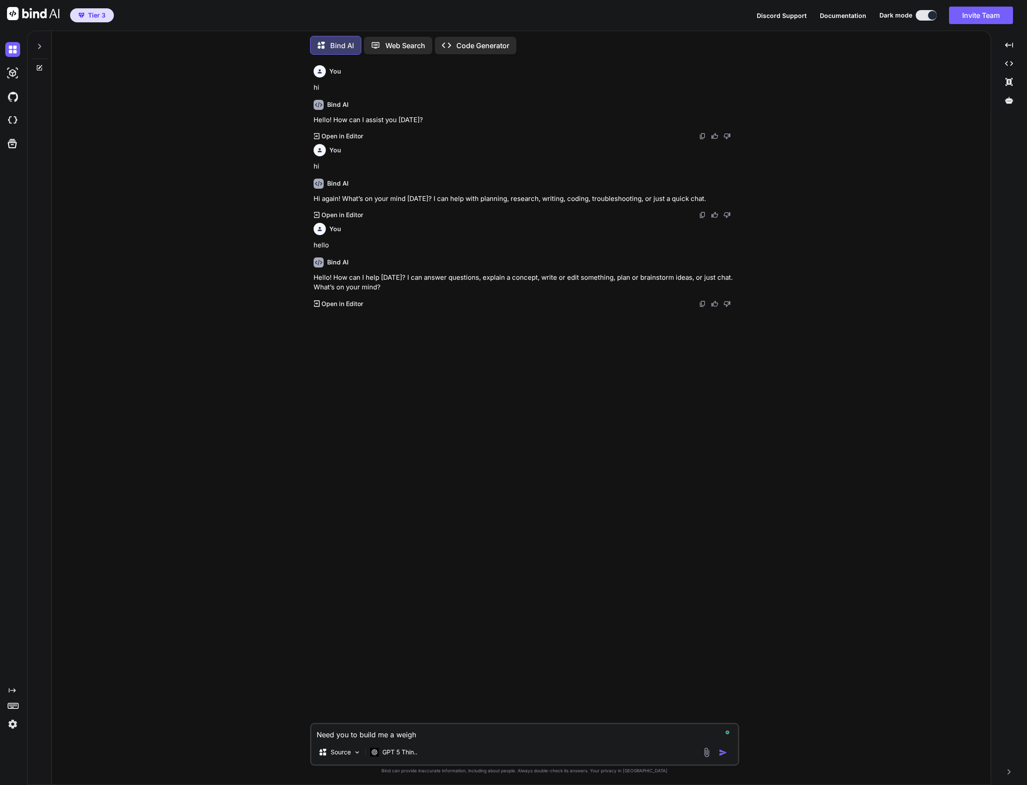
type textarea "x"
type textarea "Need you to build me a weight"
type textarea "x"
type textarea "Need you to build me a weight"
type textarea "x"
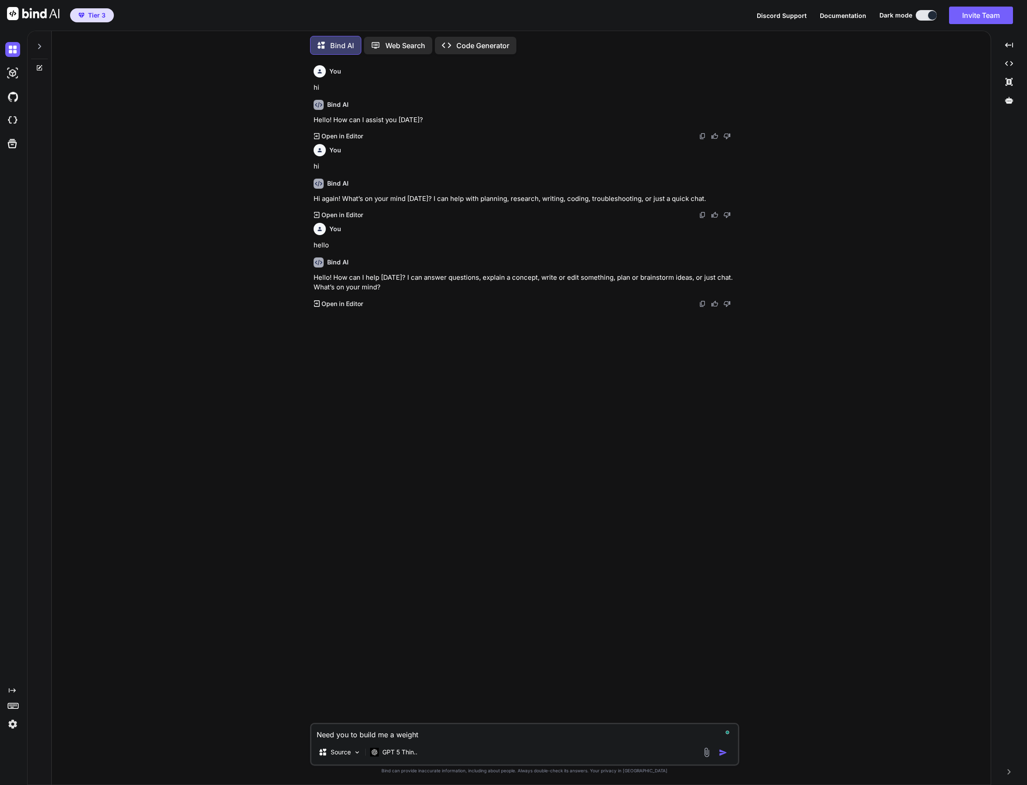
type textarea "Need you to build me a weight l"
type textarea "x"
type textarea "Need you to build me a weight lo"
type textarea "x"
type textarea "Need you to build me a weight los"
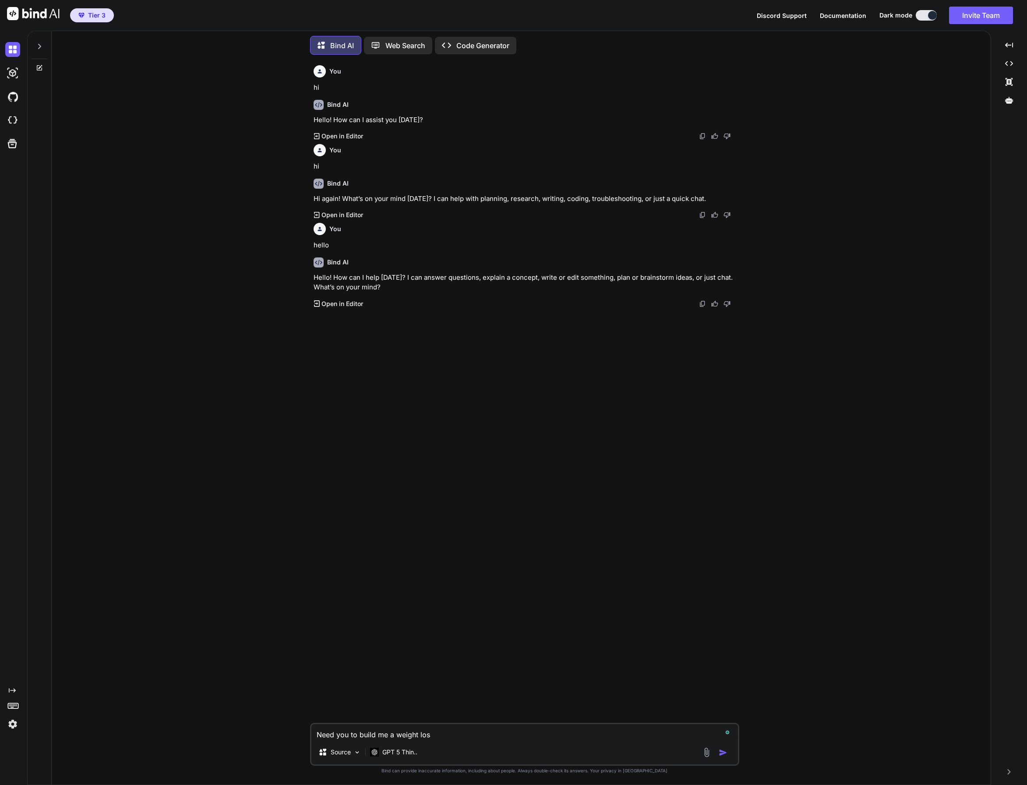
type textarea "x"
type textarea "Need you to build me a weight loss"
type textarea "x"
type textarea "Need you to build me a weight loss t"
type textarea "x"
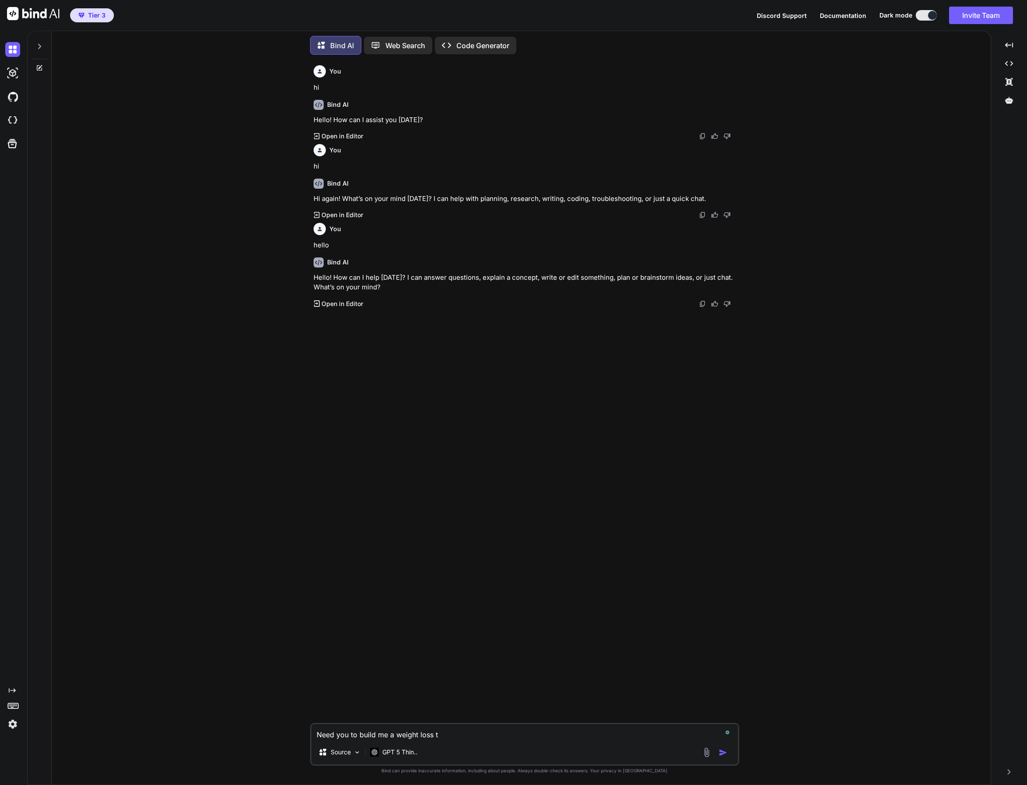
type textarea "Need you to build me a weight loss tr"
type textarea "x"
type textarea "Need you to build me a weight loss tra"
type textarea "x"
type textarea "Need you to build me a weight loss trac"
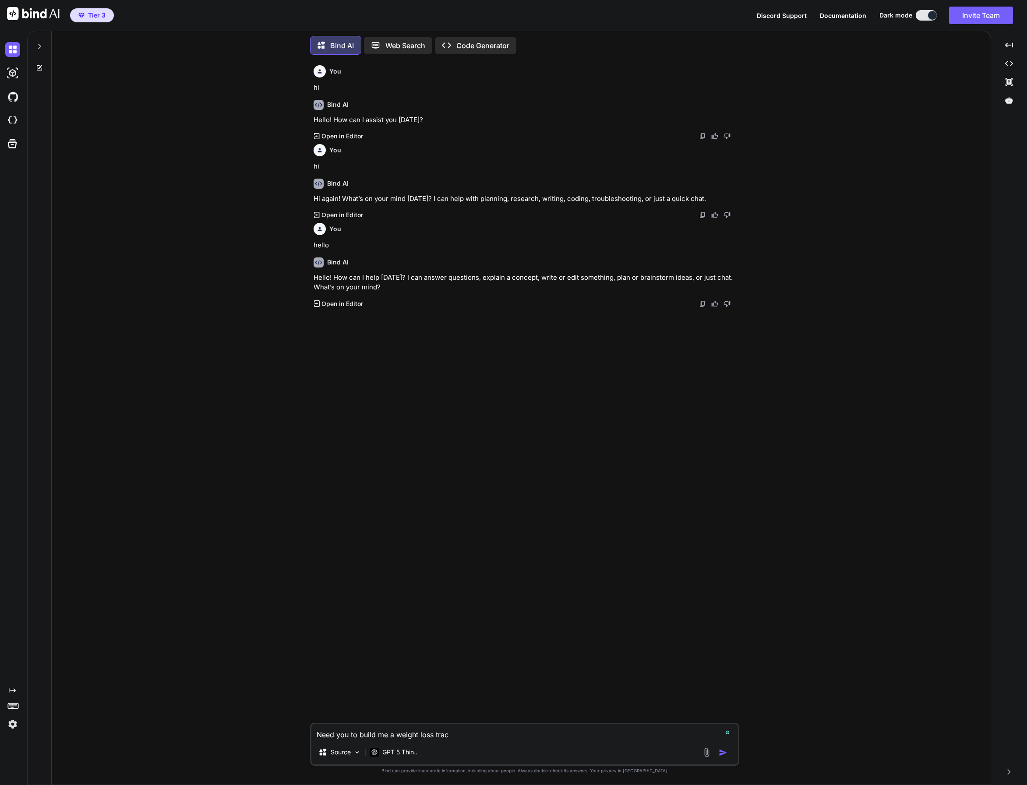
type textarea "x"
type textarea "Need you to build me a weight loss track"
type textarea "x"
type textarea "Need you to build me a weight loss tracki"
type textarea "x"
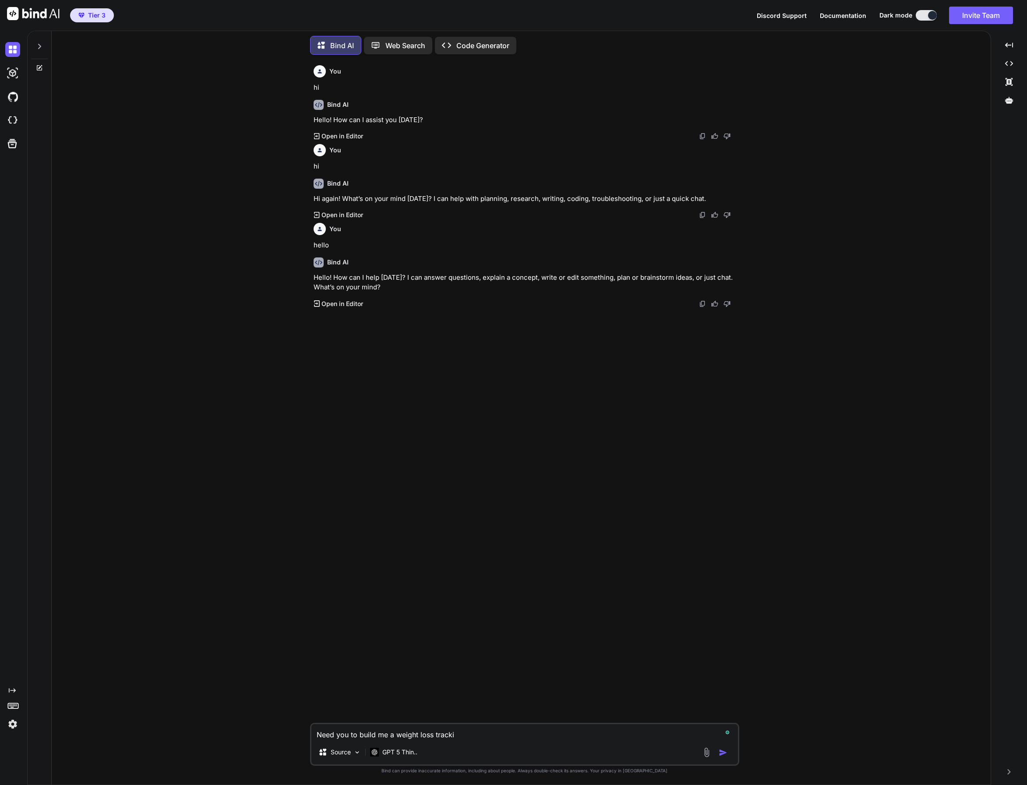
type textarea "Need you to build me a weight loss trackin"
type textarea "x"
type textarea "Need you to build me a weight loss tracking"
type textarea "x"
type textarea "Need you to build me a weight loss tracking"
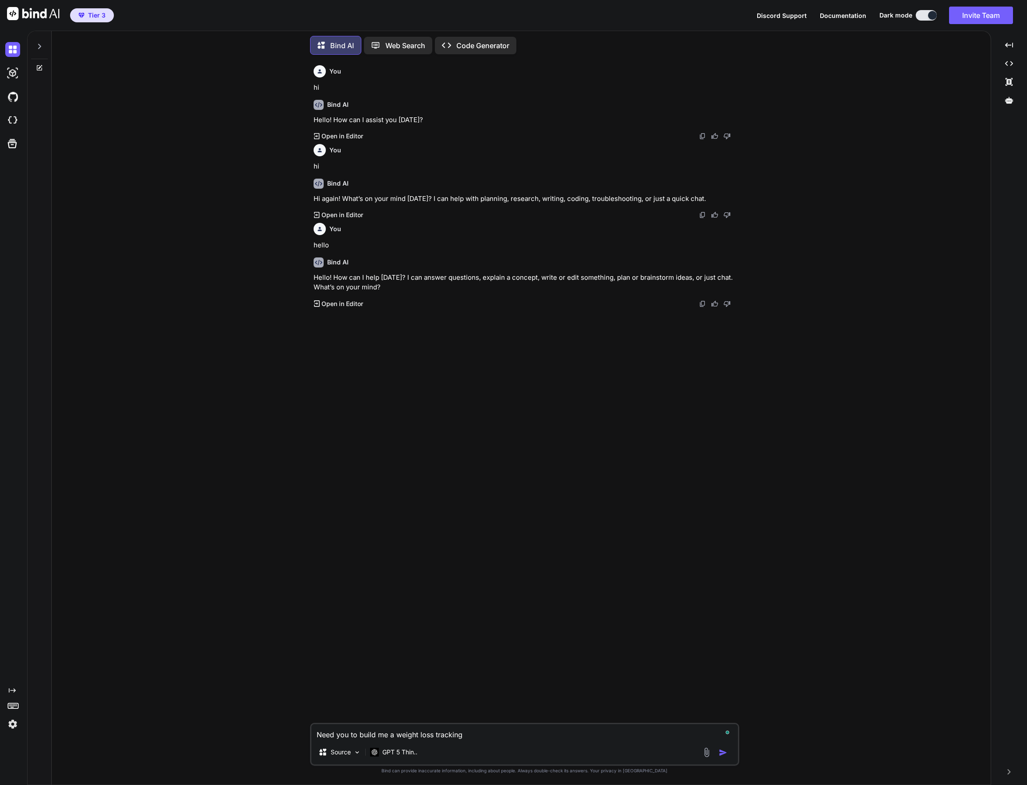
type textarea "x"
type textarea "Need you to build me a weight loss tracking a"
type textarea "x"
type textarea "Need you to build me a weight loss tracking ap"
type textarea "x"
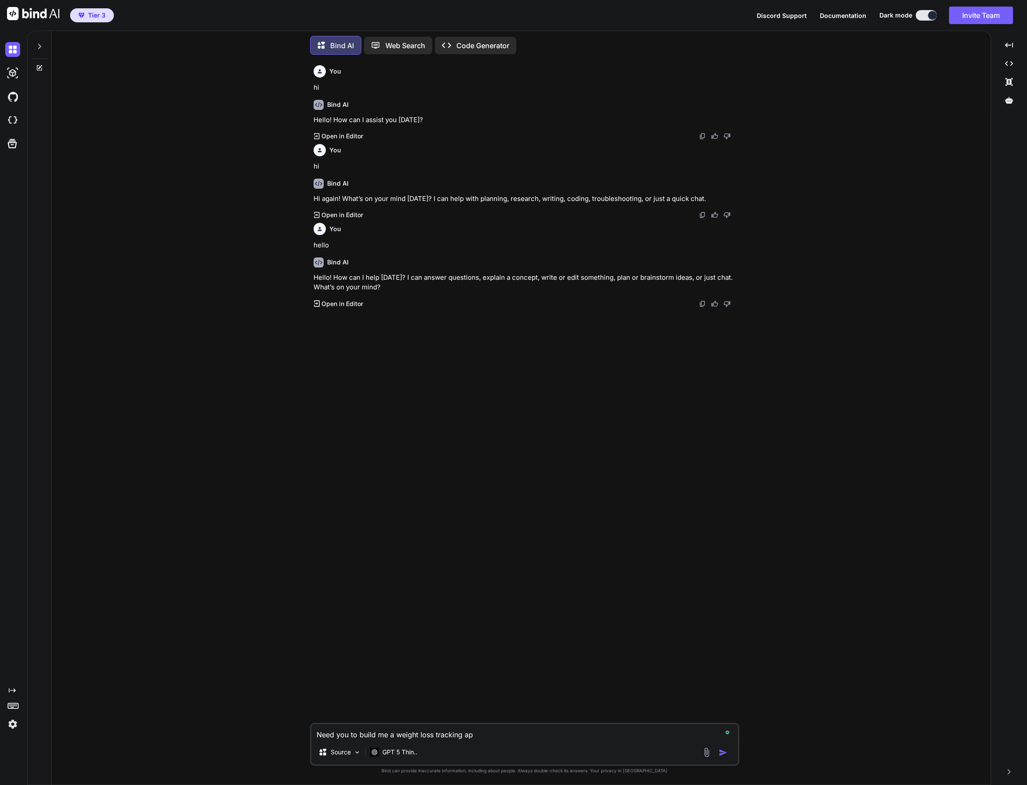
type textarea "Need you to build me a weight loss tracking app"
type textarea "x"
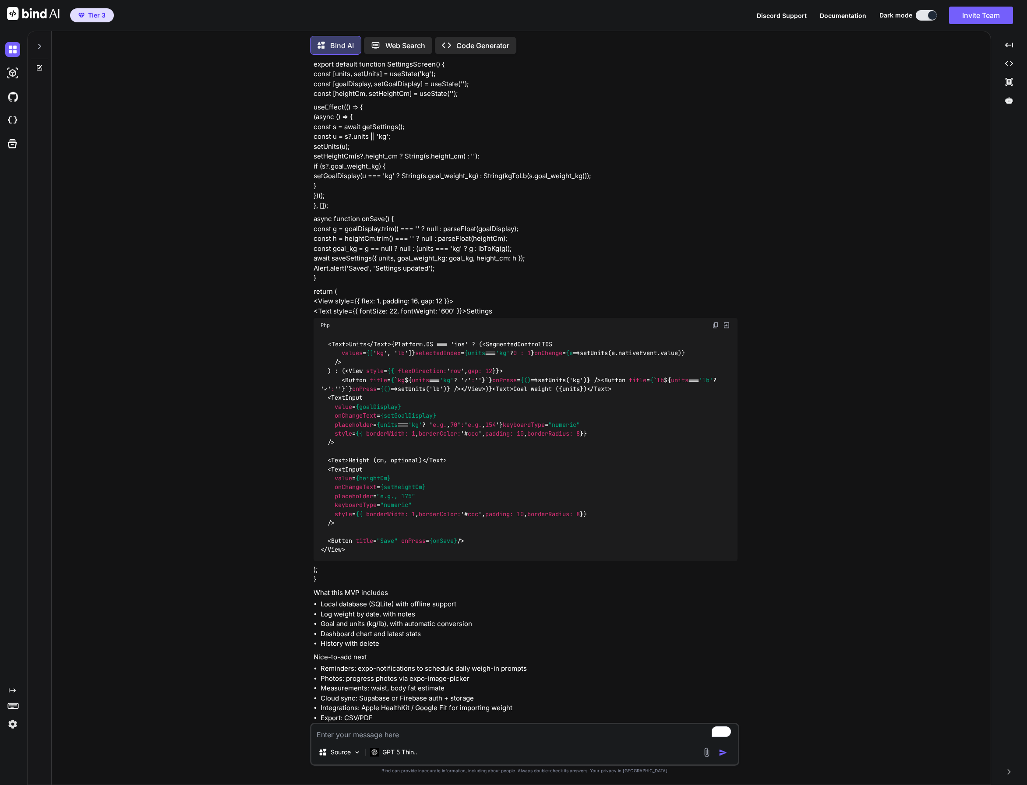
scroll to position [3751, 0]
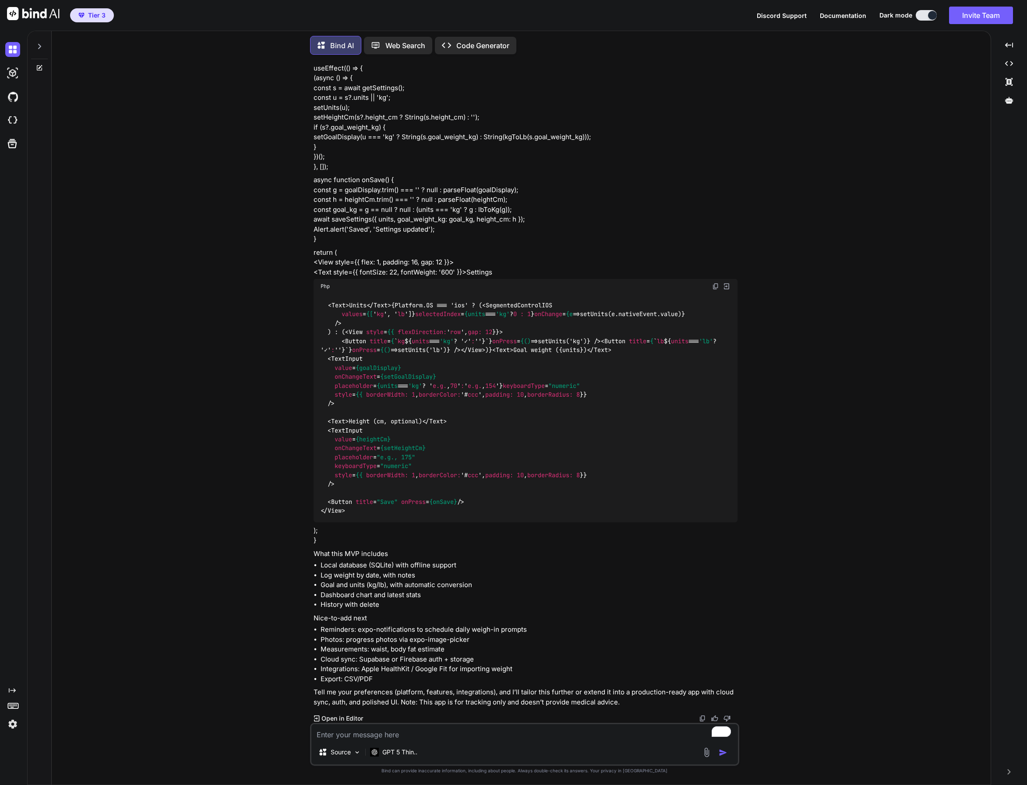
click at [475, 43] on p "Code Generator" at bounding box center [482, 45] width 53 height 11
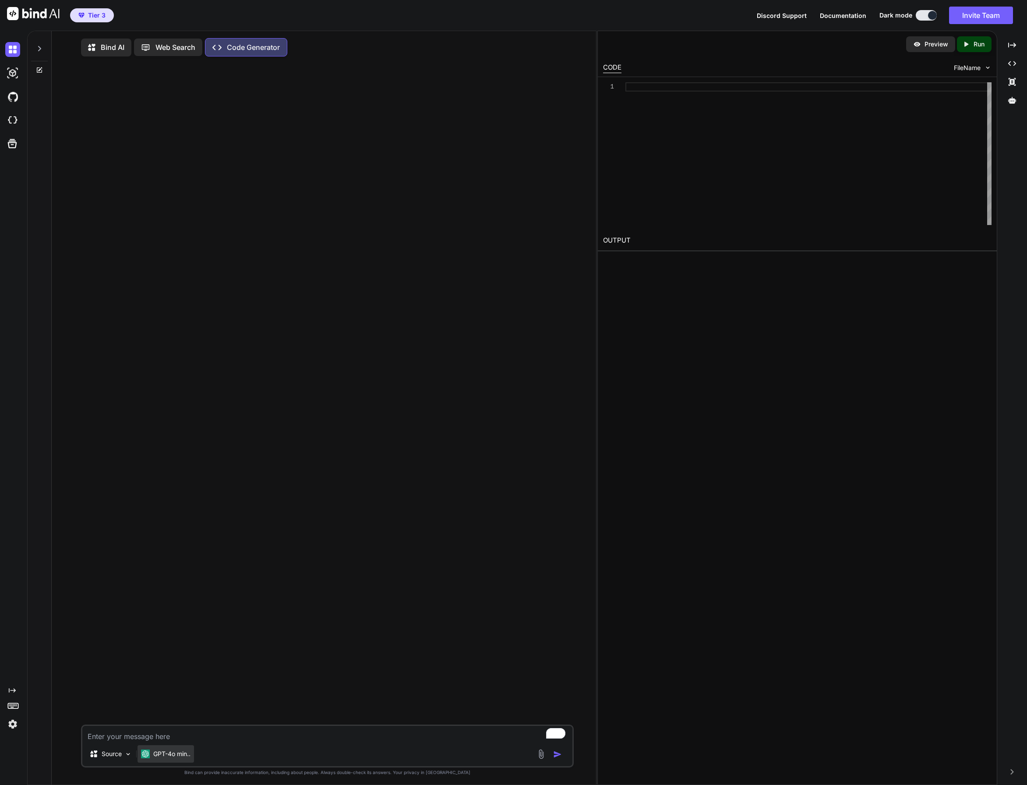
click at [187, 758] on p "GPT-4o min.." at bounding box center [171, 754] width 37 height 9
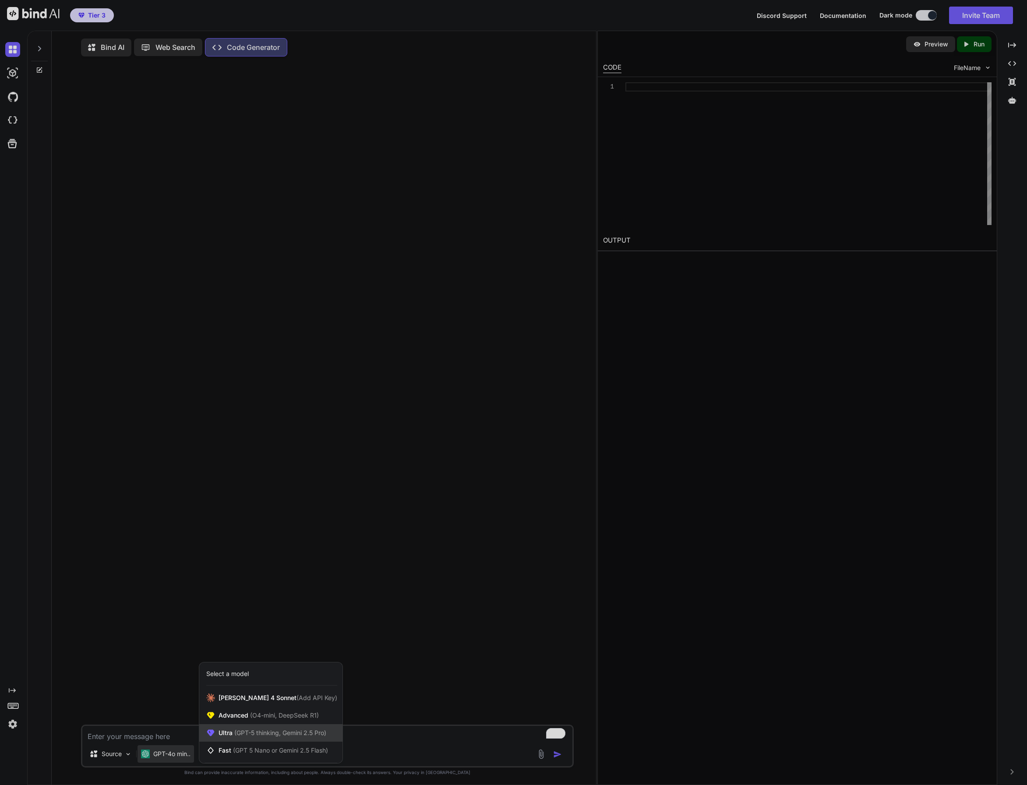
click at [250, 731] on span "(GPT-5 thinking, Gemini 2.5 Pro)" at bounding box center [279, 732] width 94 height 7
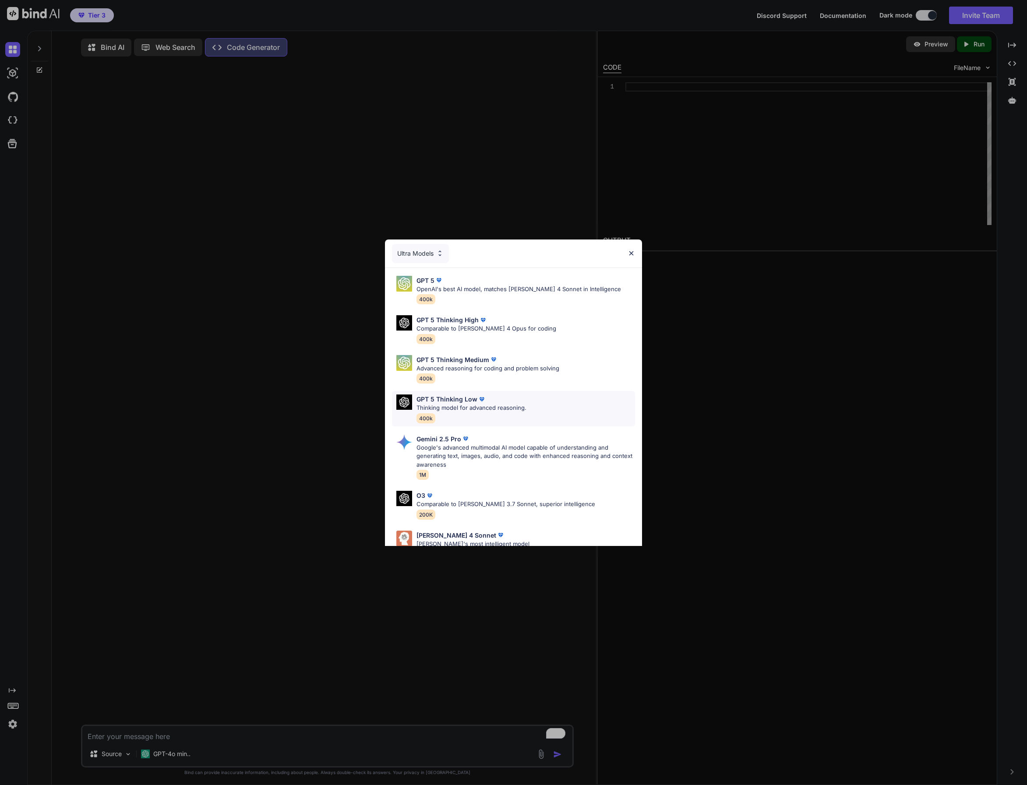
scroll to position [63, 0]
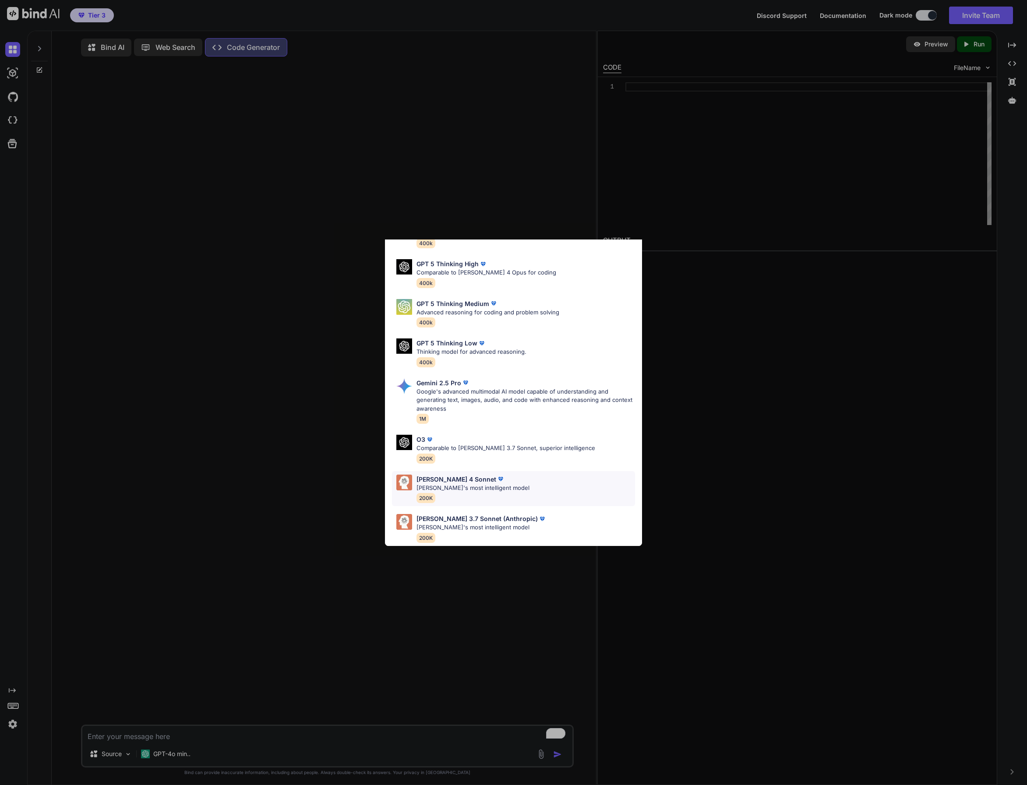
click at [461, 476] on p "Claude 4 Sonnet" at bounding box center [456, 479] width 80 height 9
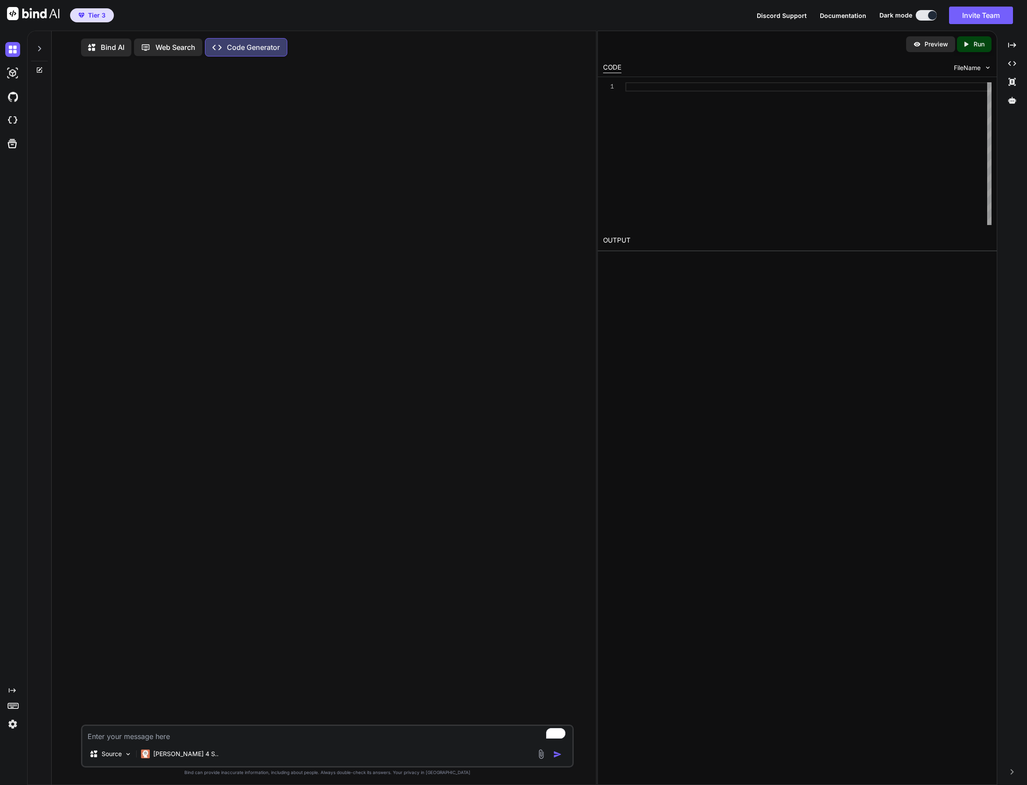
drag, startPoint x: 168, startPoint y: 738, endPoint x: 178, endPoint y: 735, distance: 10.5
click at [168, 738] on textarea "To enrich screen reader interactions, please activate Accessibility in Grammarl…" at bounding box center [327, 734] width 490 height 16
type textarea "x"
type textarea "b"
type textarea "x"
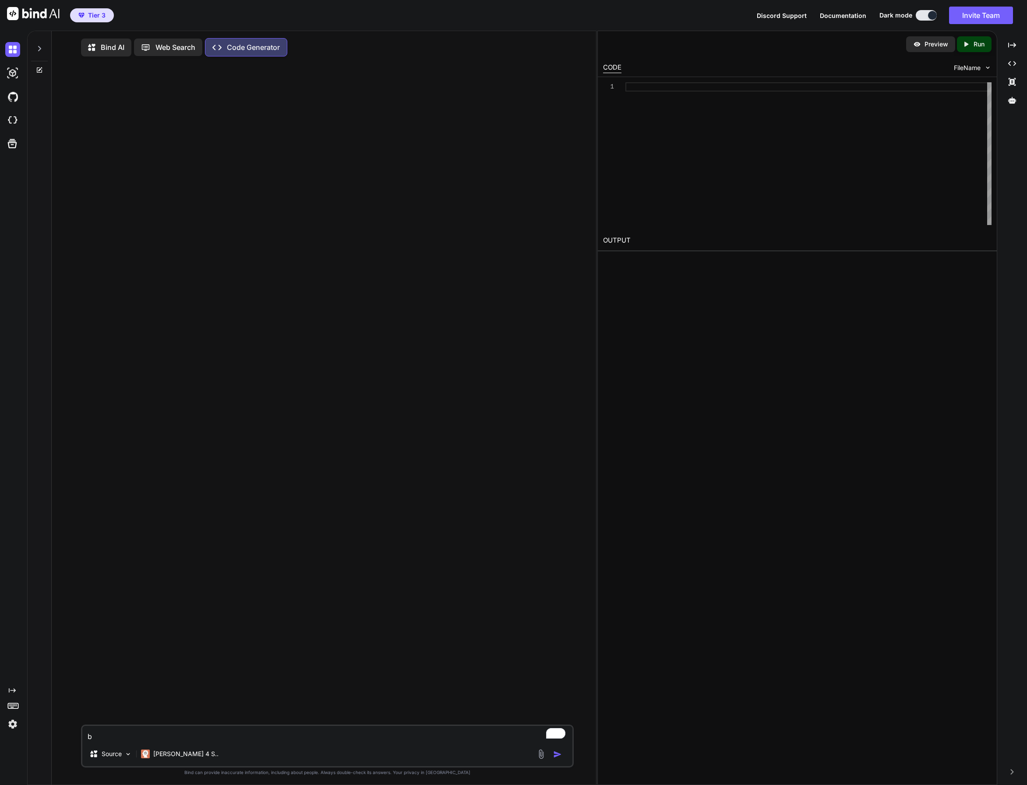
type textarea "bu"
type textarea "x"
type textarea "bui"
type textarea "x"
type textarea "buil"
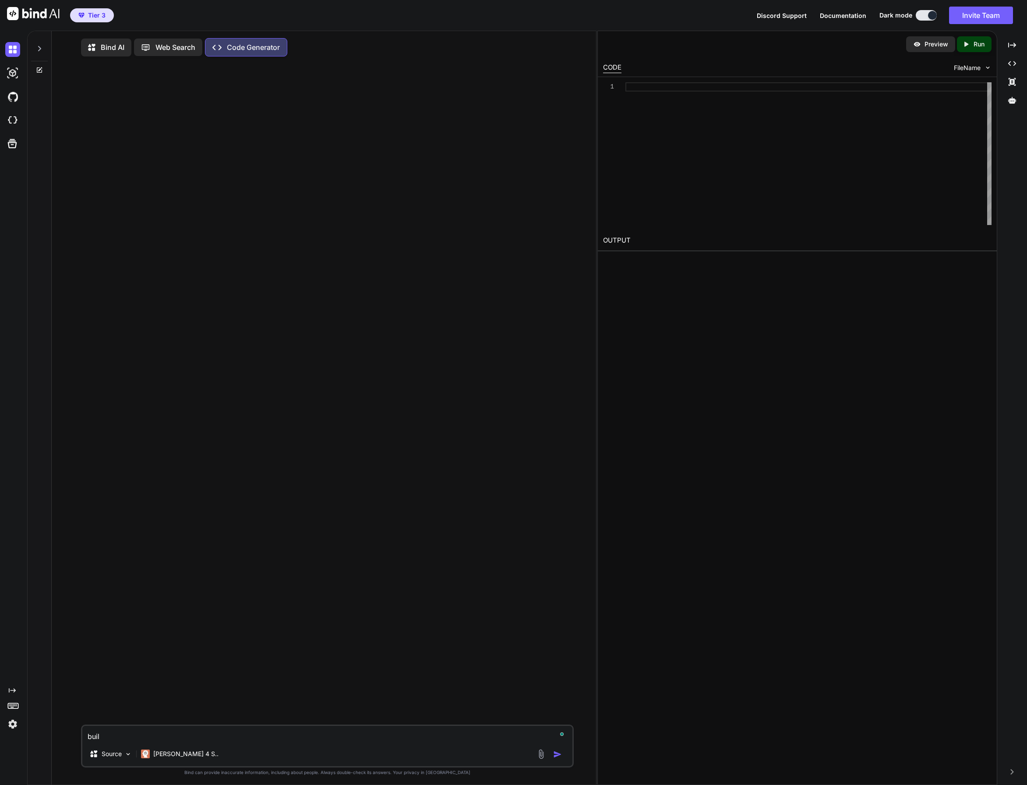
type textarea "x"
type textarea "build"
type textarea "x"
type textarea "build"
type textarea "x"
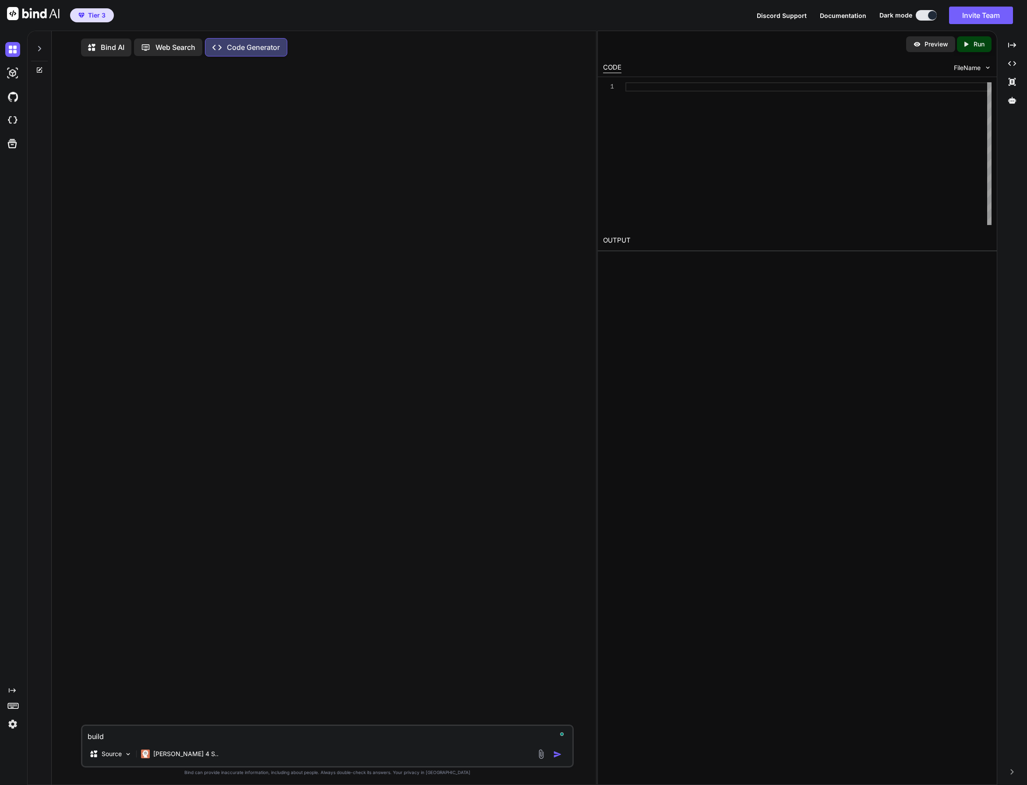
type textarea "build a"
type textarea "x"
type textarea "build a"
type textarea "x"
type textarea "build a t"
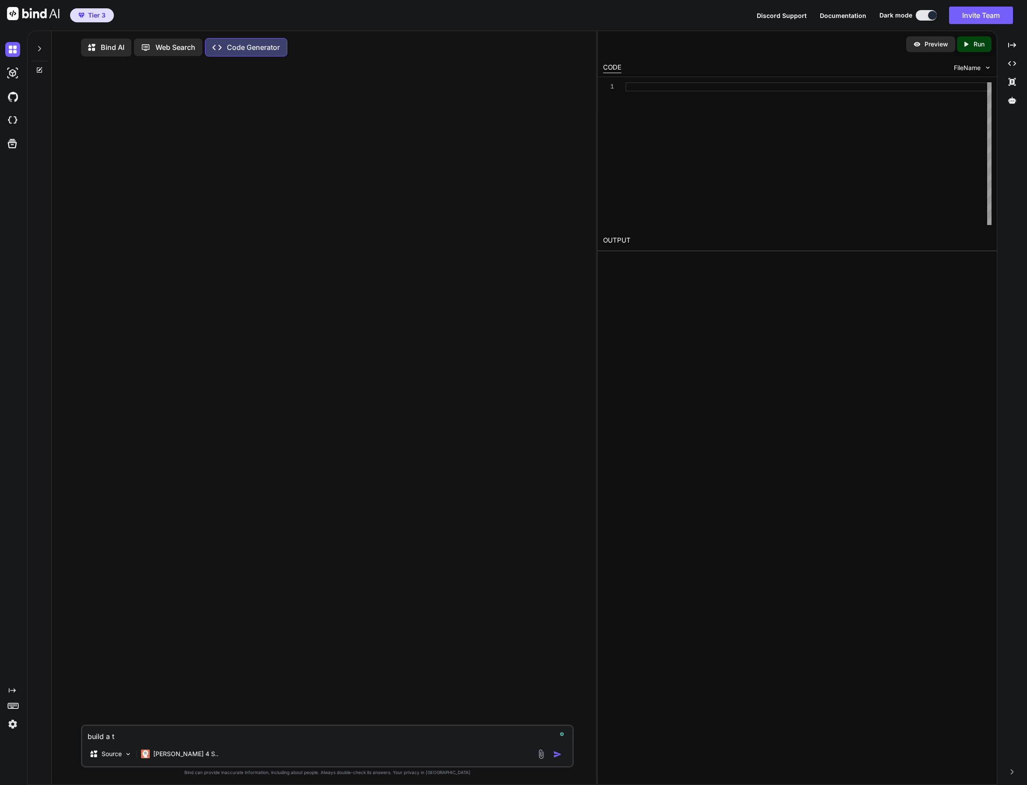
type textarea "x"
type textarea "build a ta"
type textarea "x"
type textarea "build a tas"
type textarea "x"
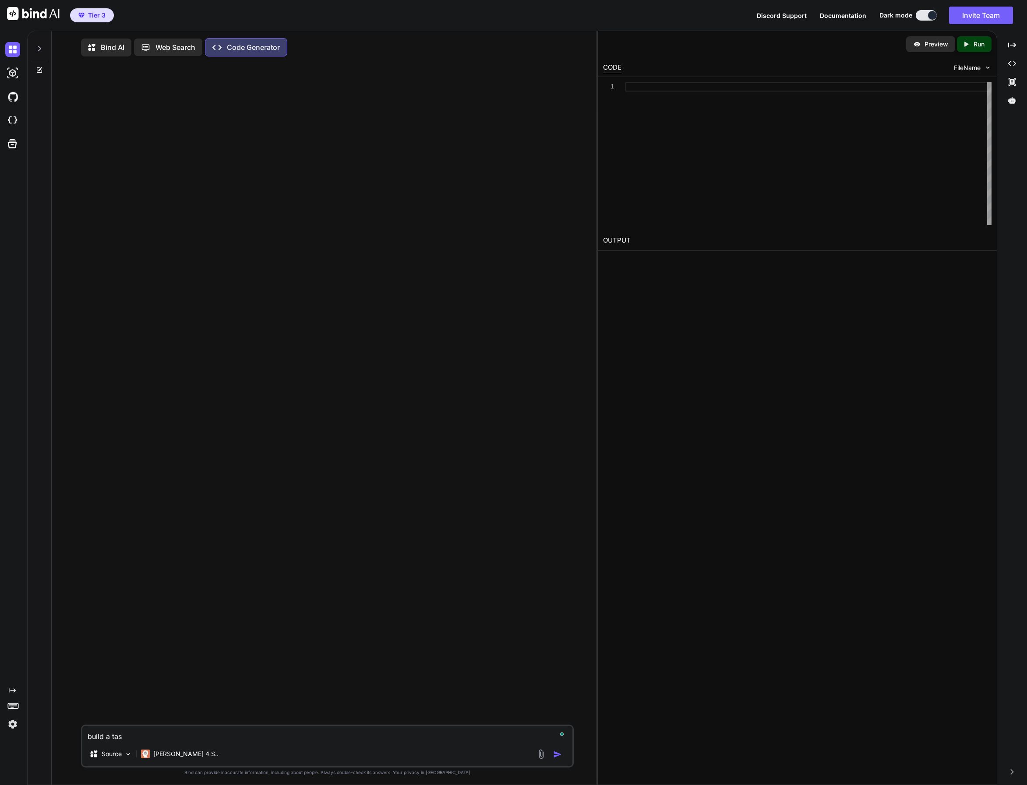
type textarea "build a task"
type textarea "x"
type textarea "build a task"
type textarea "x"
type textarea "build a task m"
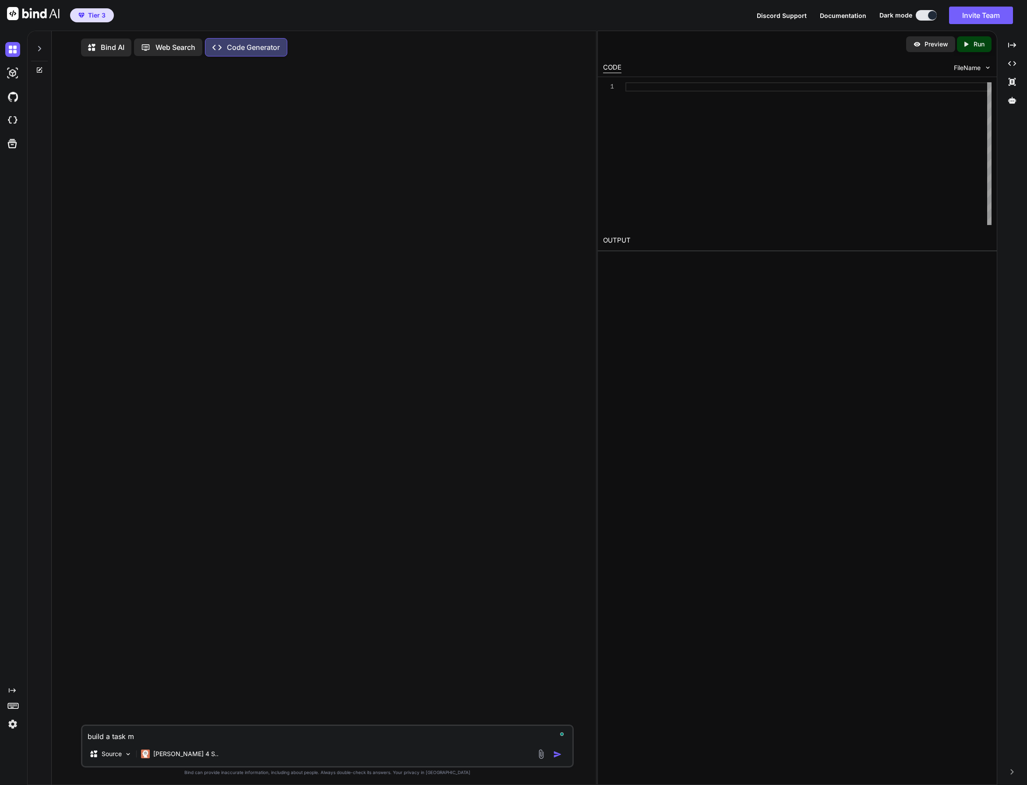
type textarea "x"
type textarea "build a task ma"
type textarea "x"
type textarea "build a task man"
type textarea "x"
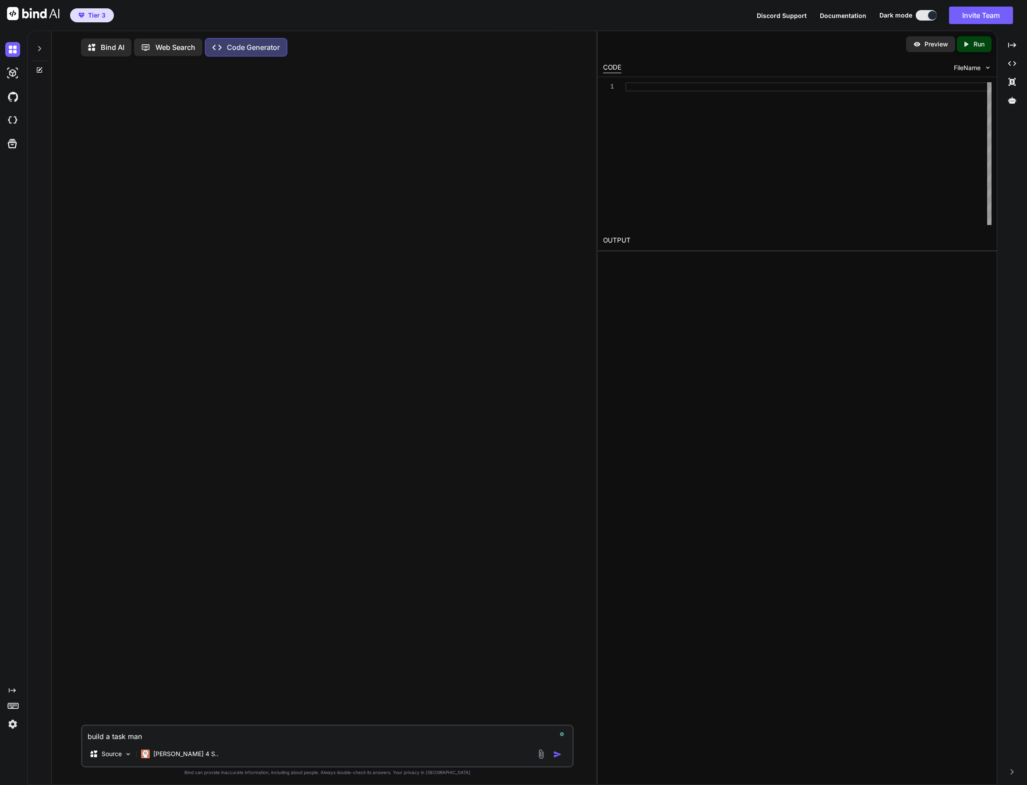
type textarea "build a task mana"
type textarea "x"
type textarea "build a task manag"
type textarea "x"
type textarea "build a task manage"
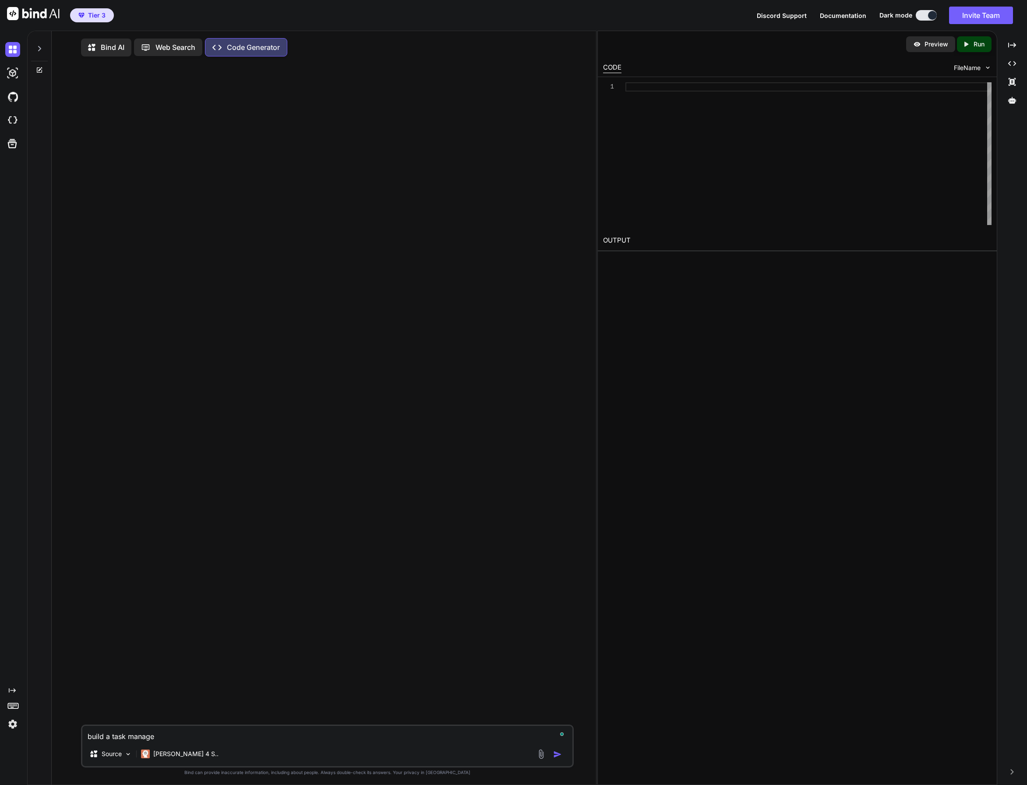
type textarea "x"
type textarea "build a task managem"
type textarea "x"
type textarea "build a task manageme"
type textarea "x"
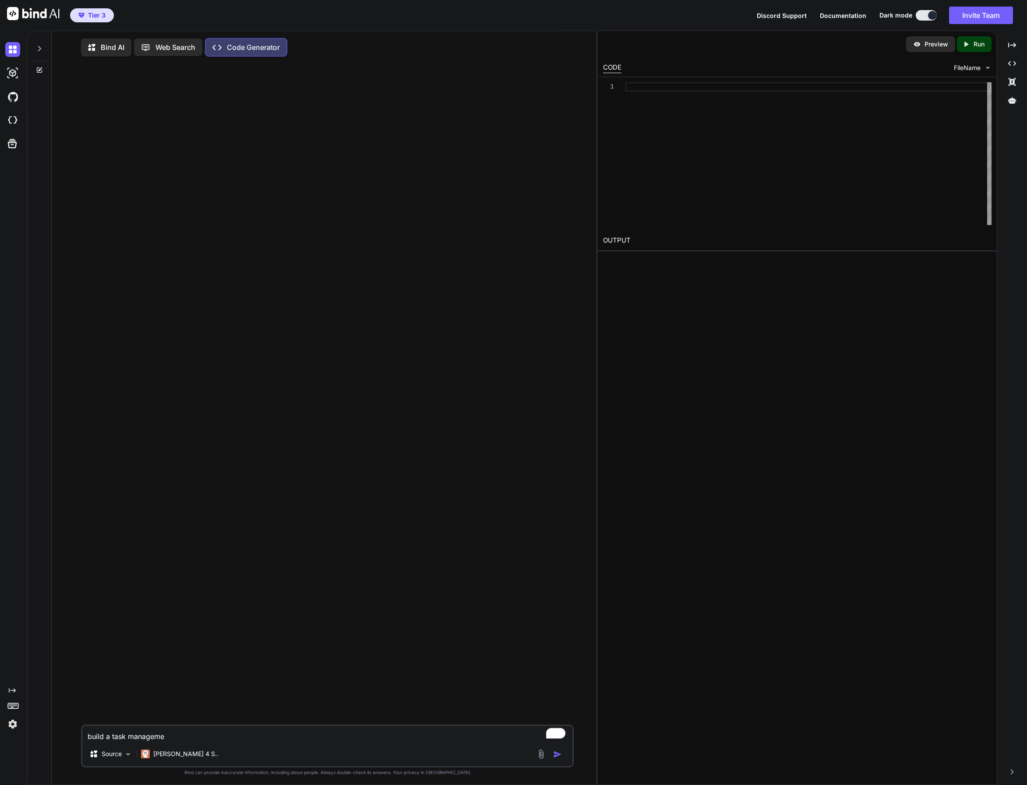
type textarea "build a task managemen"
type textarea "x"
type textarea "build a task management"
type textarea "x"
type textarea "build a task management"
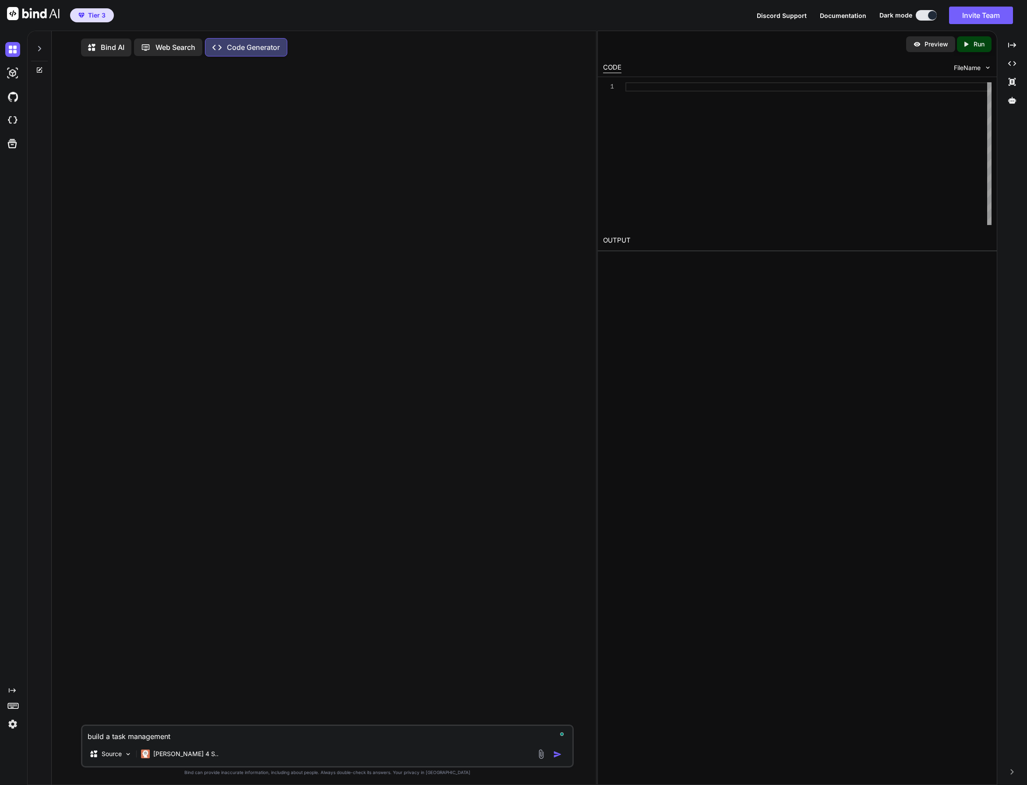
type textarea "x"
type textarea "build a task management a"
type textarea "x"
type textarea "build a task management ap"
type textarea "x"
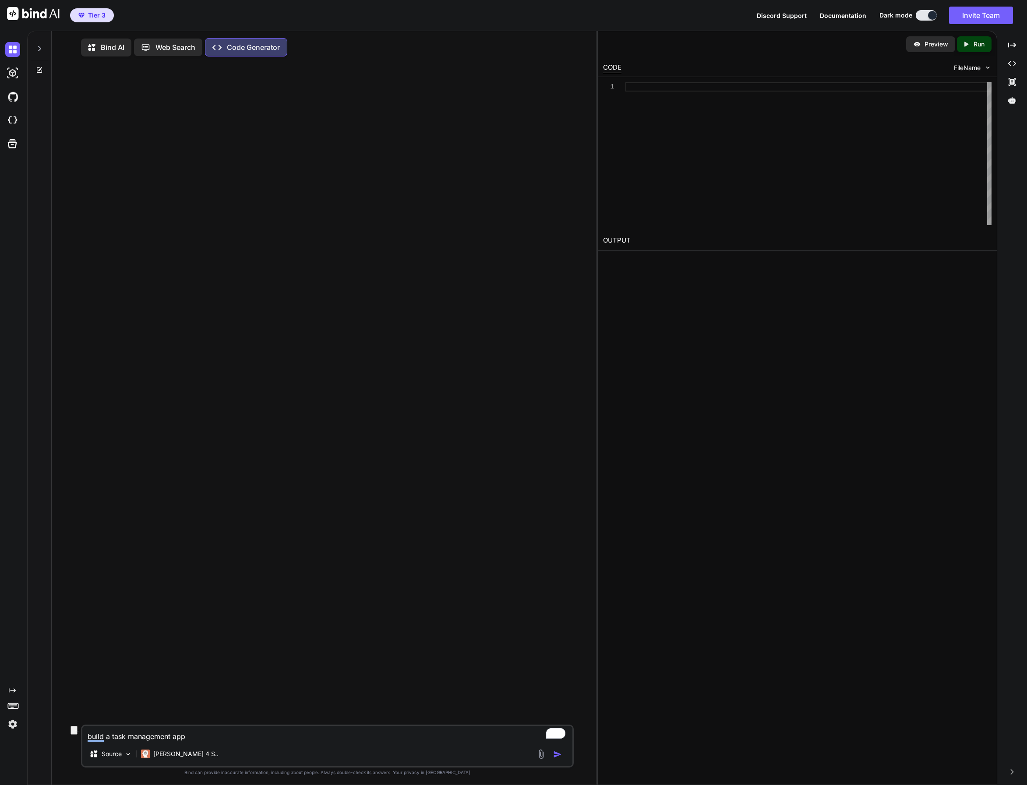
drag, startPoint x: 200, startPoint y: 740, endPoint x: 27, endPoint y: 739, distance: 173.4
click at [27, 739] on div "Bind AI Web Search Created with Pixso. Code Generator build a task management a…" at bounding box center [311, 408] width 569 height 754
type textarea "build a task management app"
click at [281, 378] on div at bounding box center [328, 393] width 491 height 661
click at [558, 757] on img "button" at bounding box center [557, 754] width 9 height 9
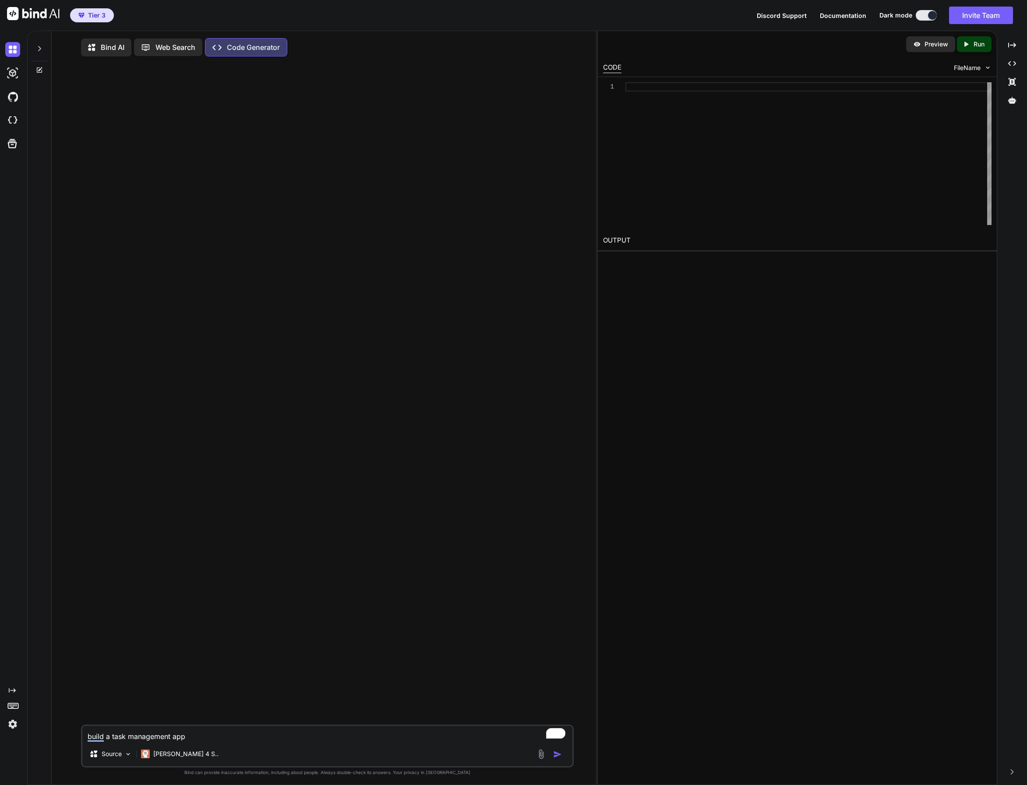
type textarea "x"
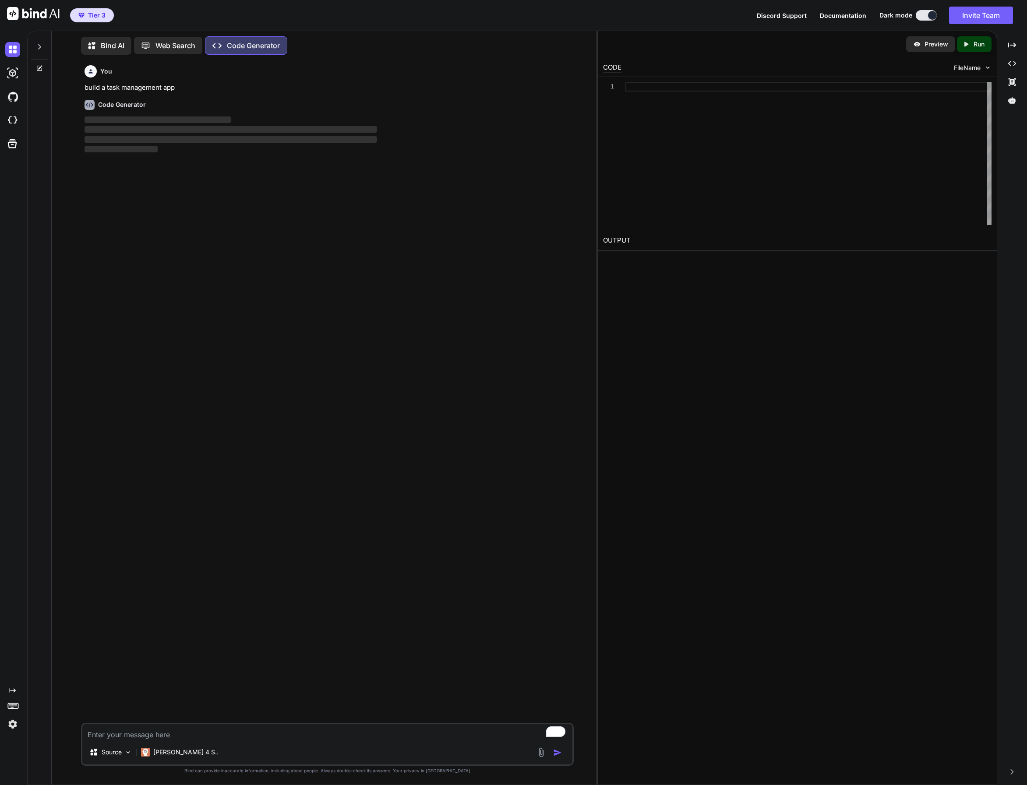
type textarea "x"
